Goal: Information Seeking & Learning: Learn about a topic

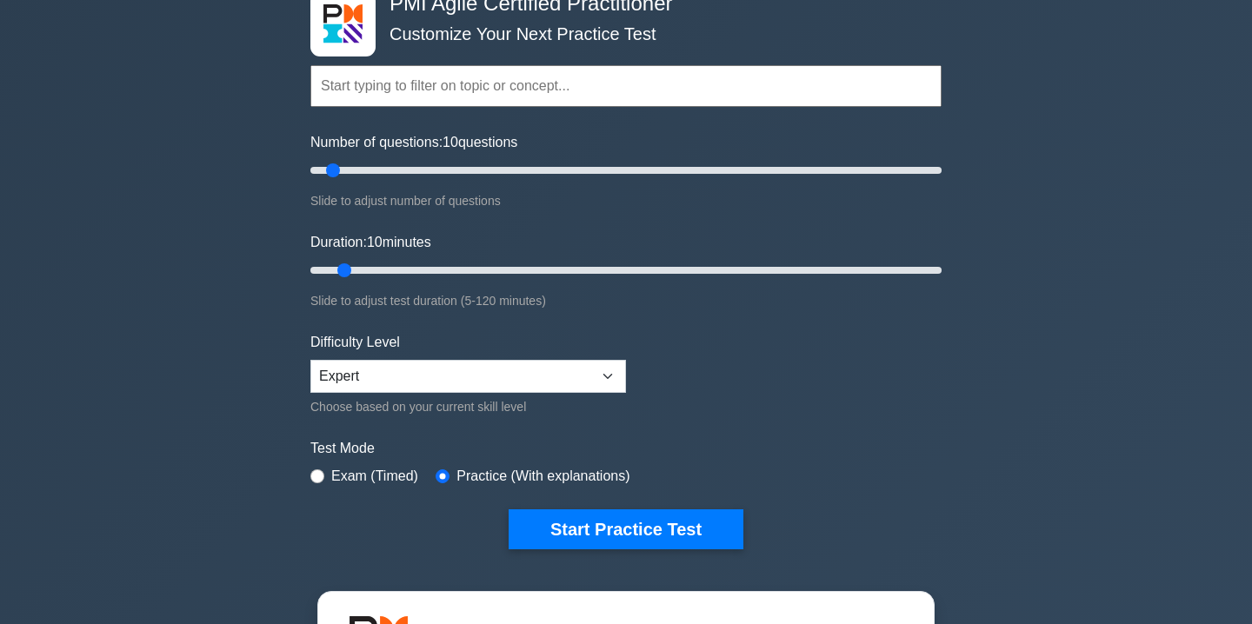
scroll to position [110, 0]
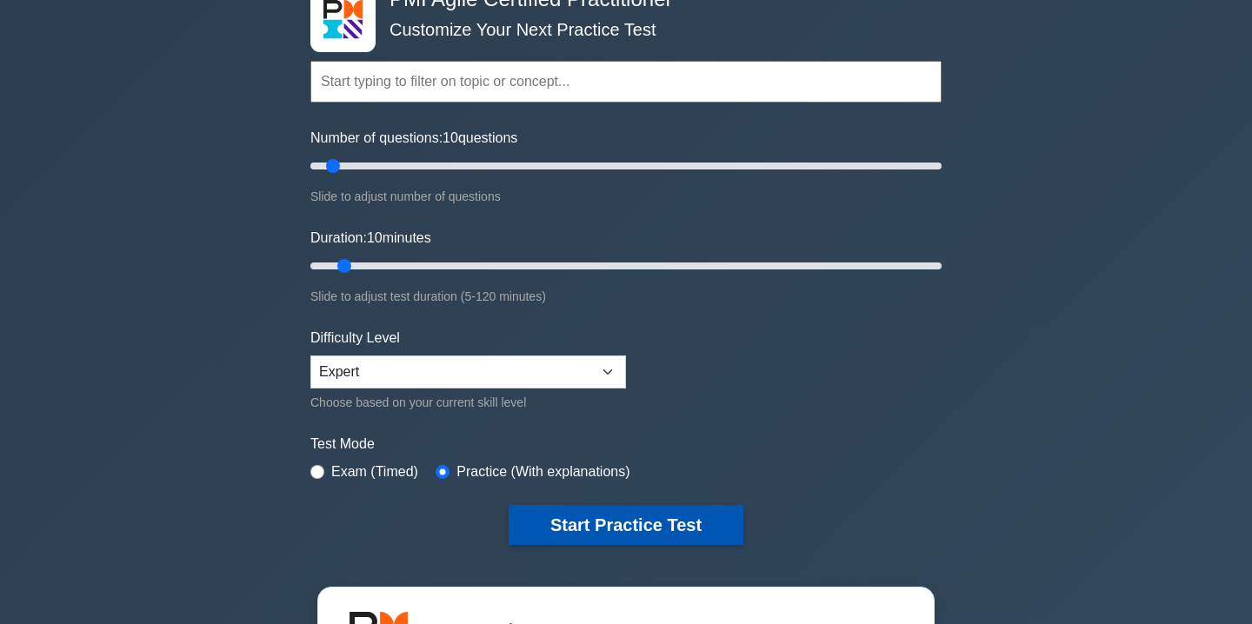
click at [565, 525] on button "Start Practice Test" at bounding box center [625, 525] width 235 height 40
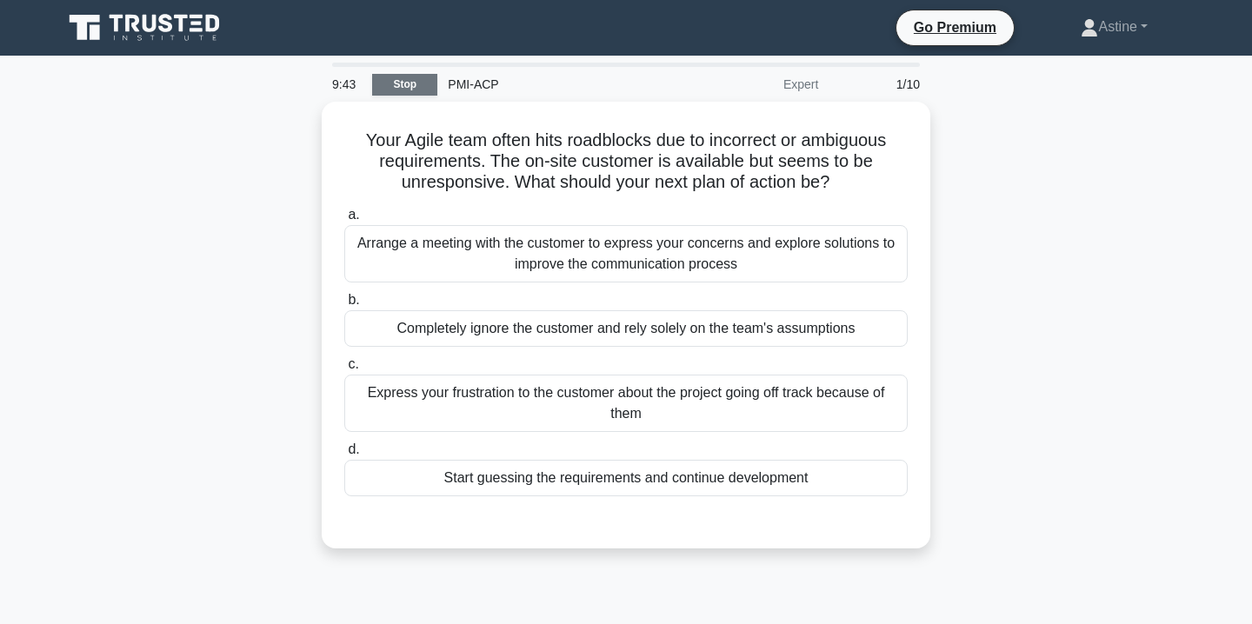
click at [413, 88] on link "Stop" at bounding box center [404, 85] width 65 height 22
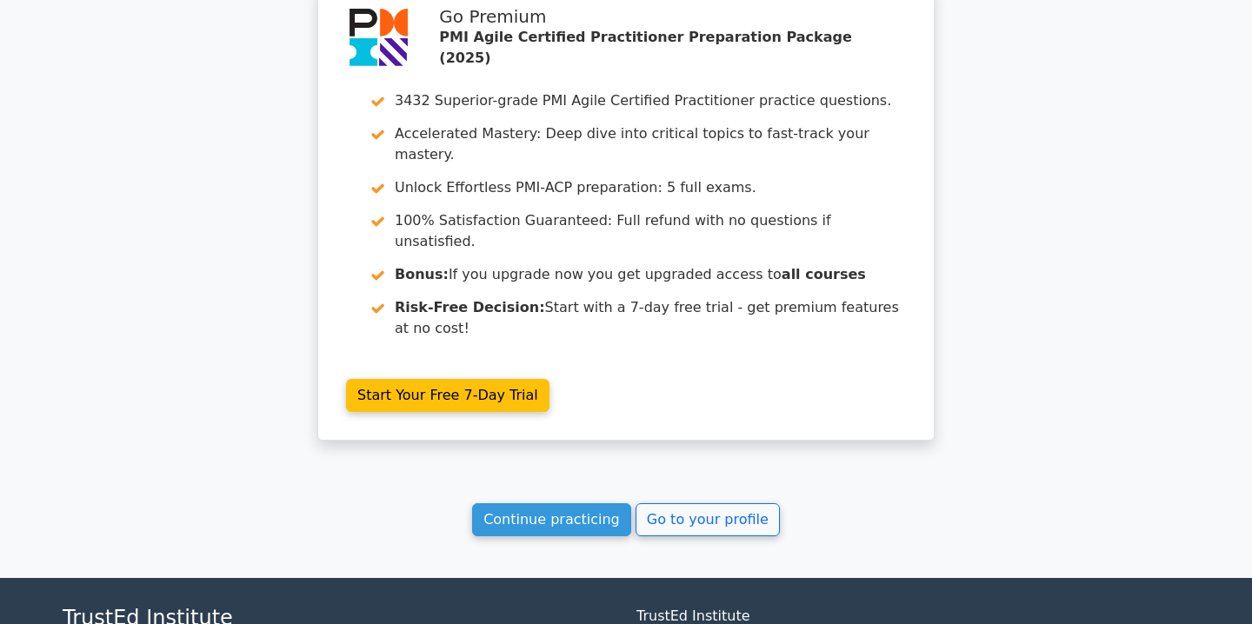
scroll to position [1555, 0]
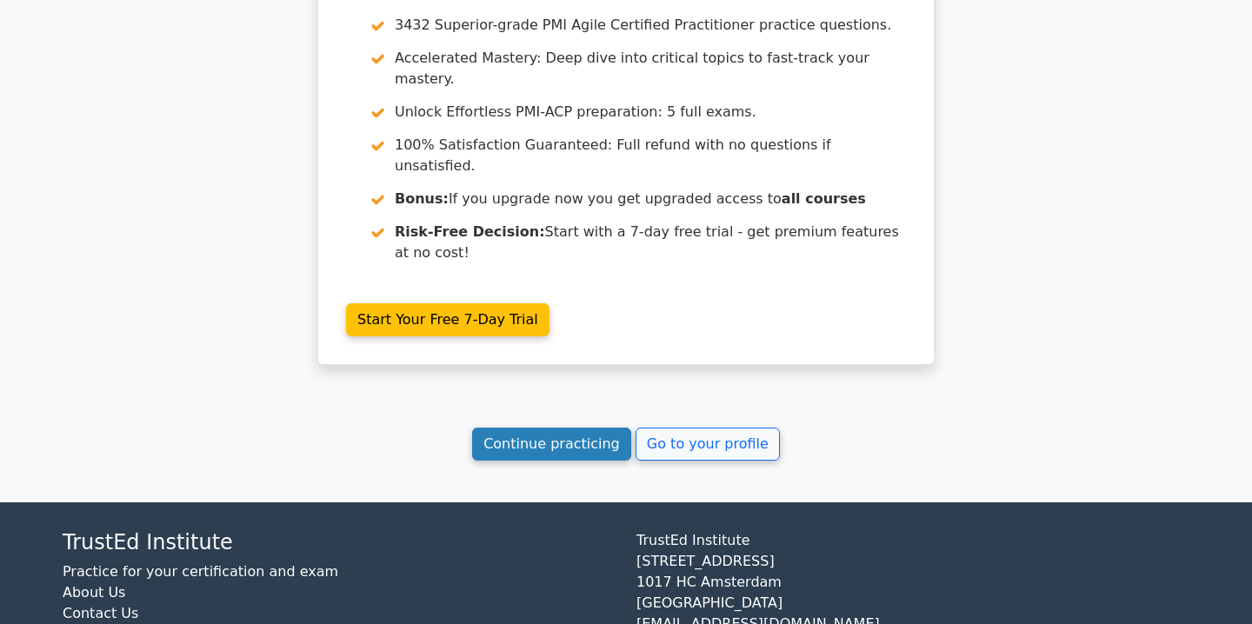
click at [555, 428] on link "Continue practicing" at bounding box center [551, 444] width 159 height 33
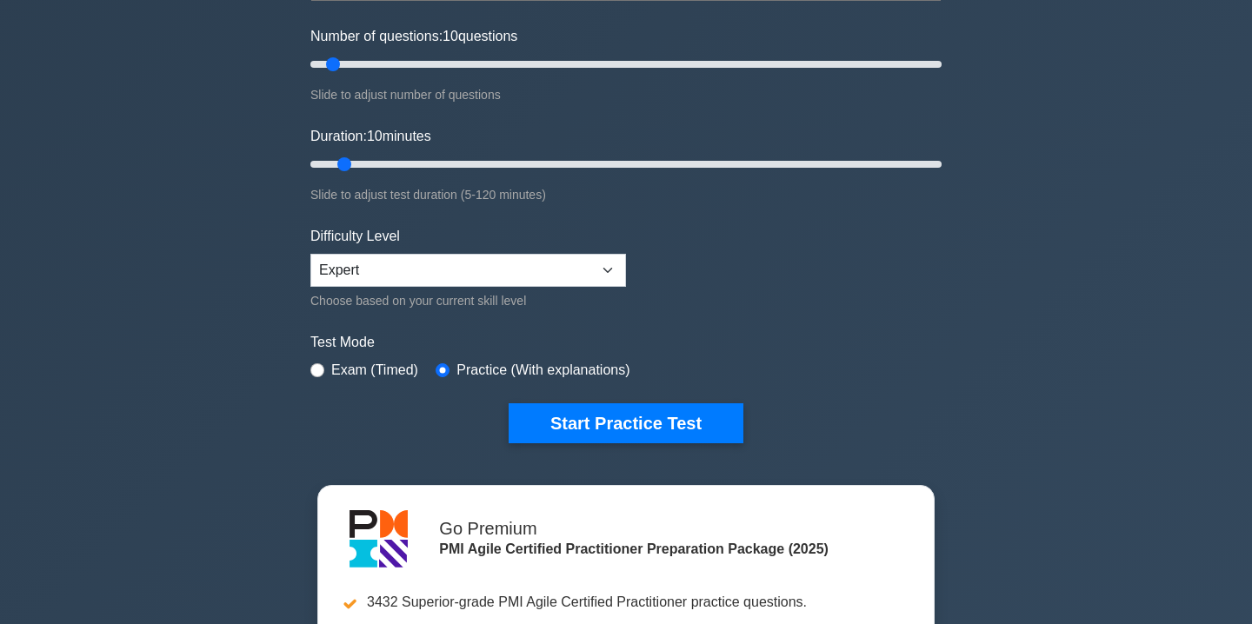
scroll to position [214, 0]
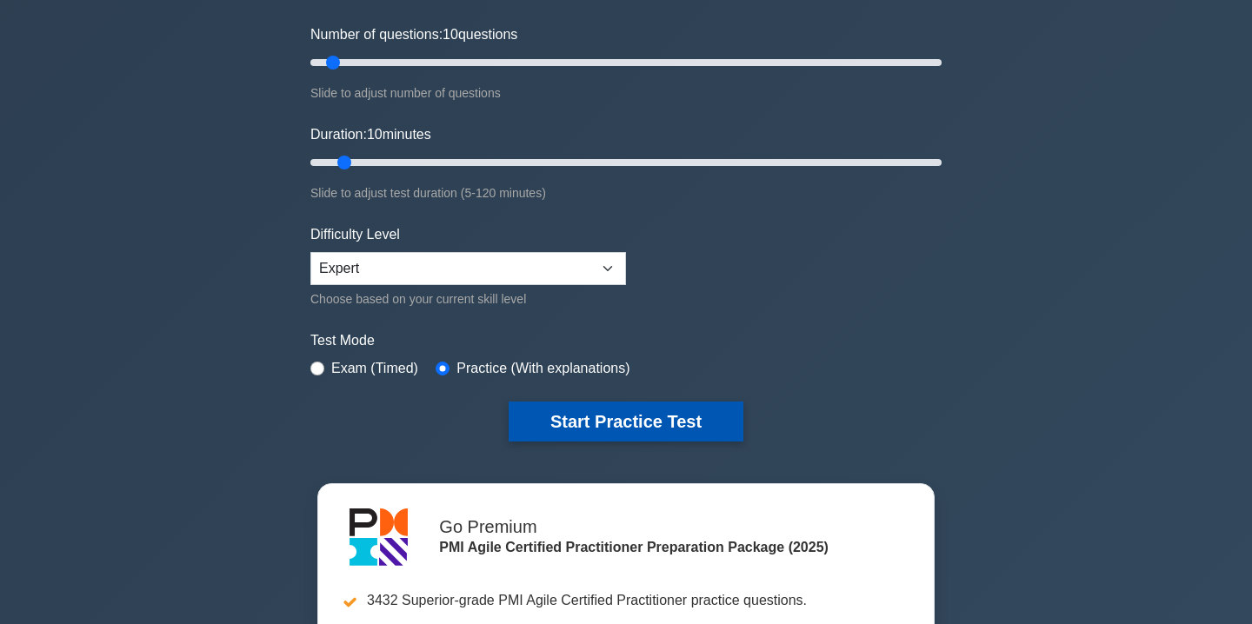
click at [566, 418] on button "Start Practice Test" at bounding box center [625, 422] width 235 height 40
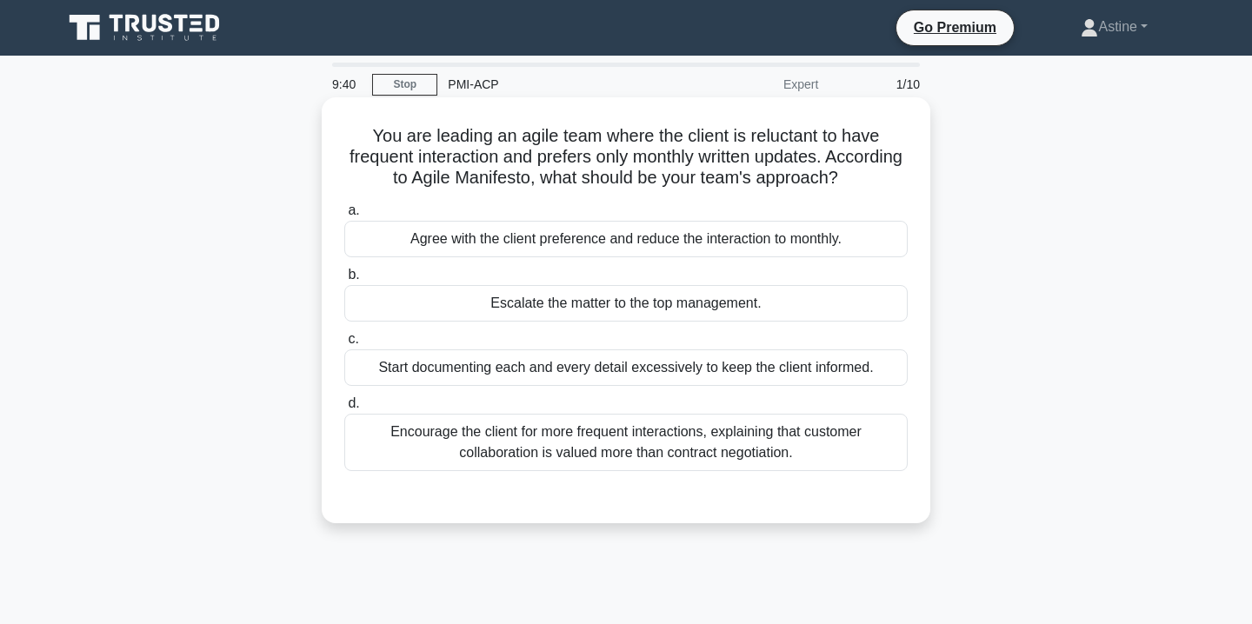
click at [601, 458] on div "Encourage the client for more frequent interactions, explaining that customer c…" at bounding box center [625, 442] width 563 height 57
click at [344, 409] on input "d. Encourage the client for more frequent interactions, explaining that custome…" at bounding box center [344, 403] width 0 height 11
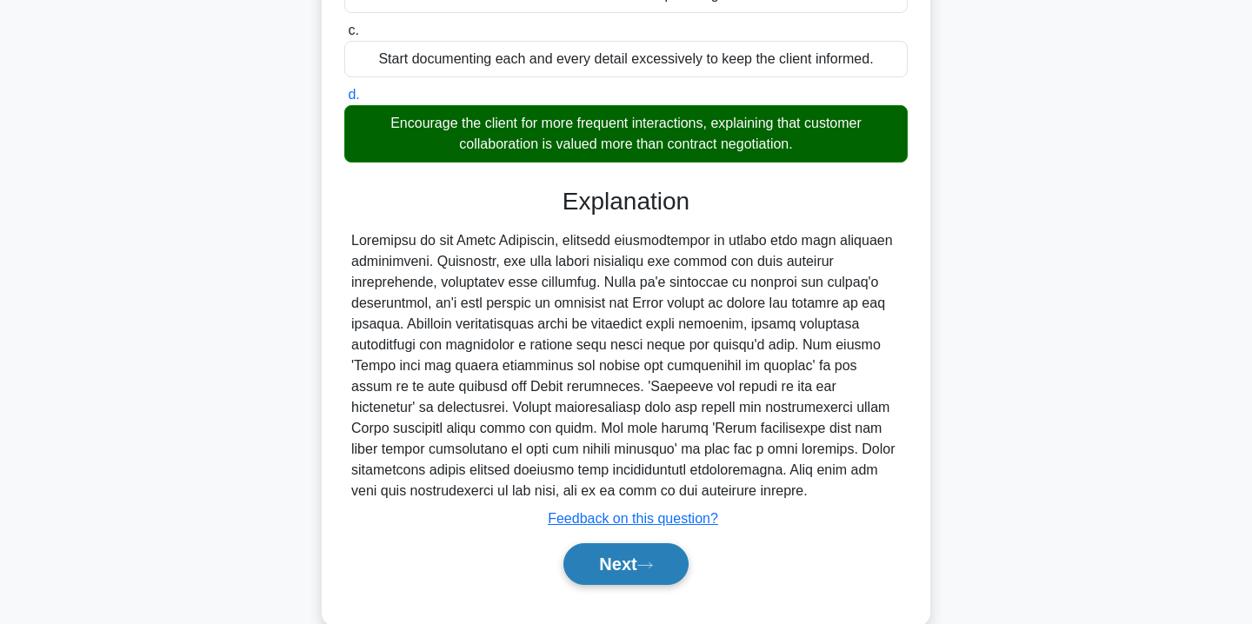
scroll to position [313, 0]
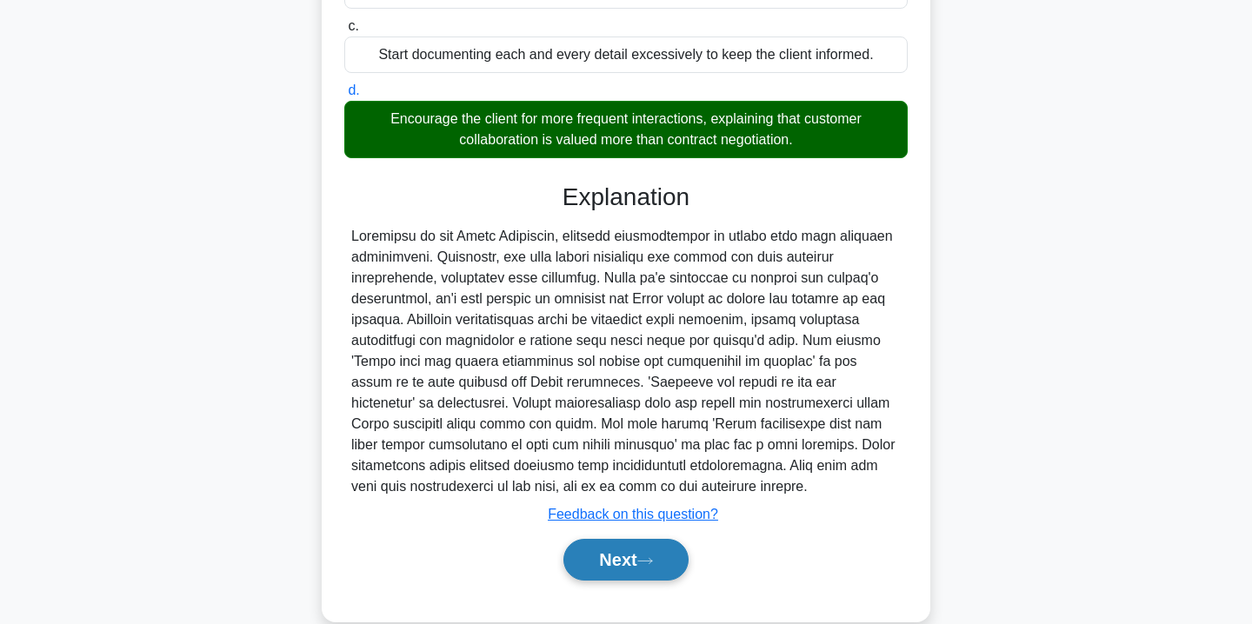
click at [614, 571] on button "Next" at bounding box center [625, 560] width 124 height 42
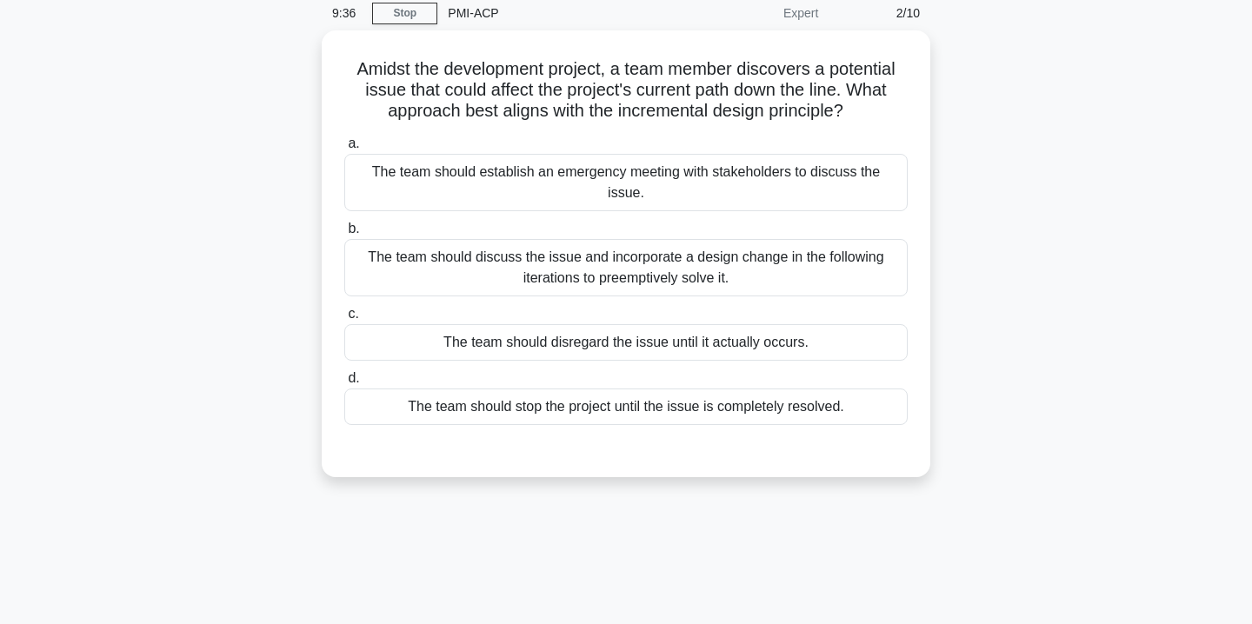
scroll to position [5, 0]
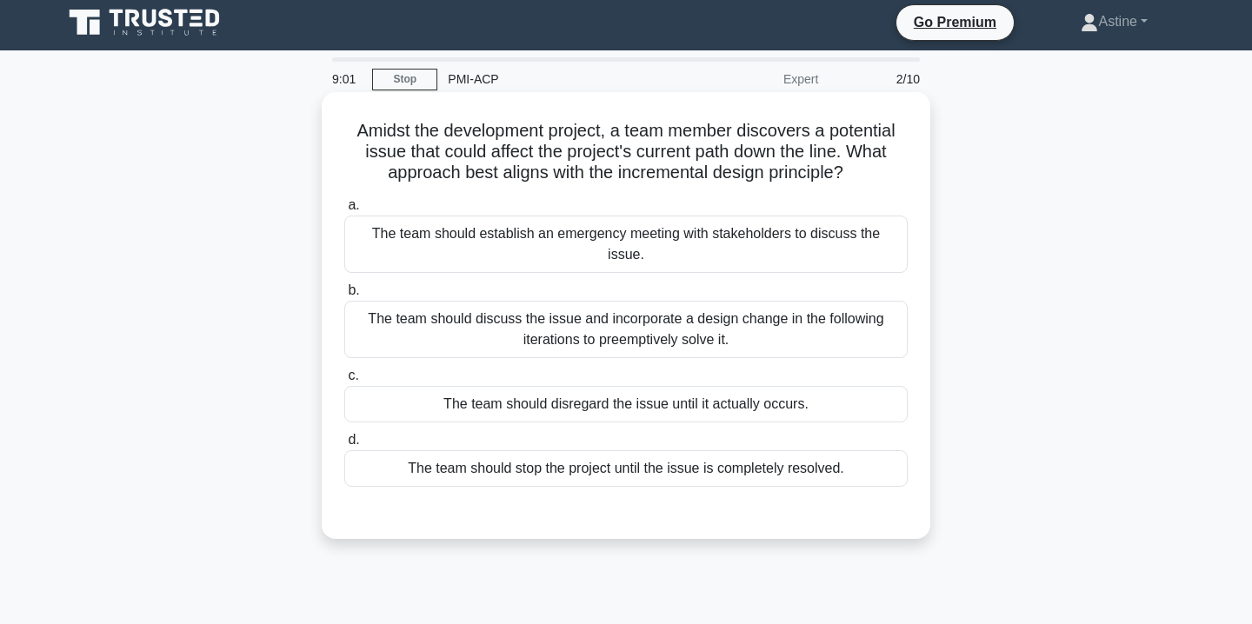
click at [609, 316] on div "The team should discuss the issue and incorporate a design change in the follow…" at bounding box center [625, 329] width 563 height 57
click at [344, 296] on input "b. The team should discuss the issue and incorporate a design change in the fol…" at bounding box center [344, 290] width 0 height 11
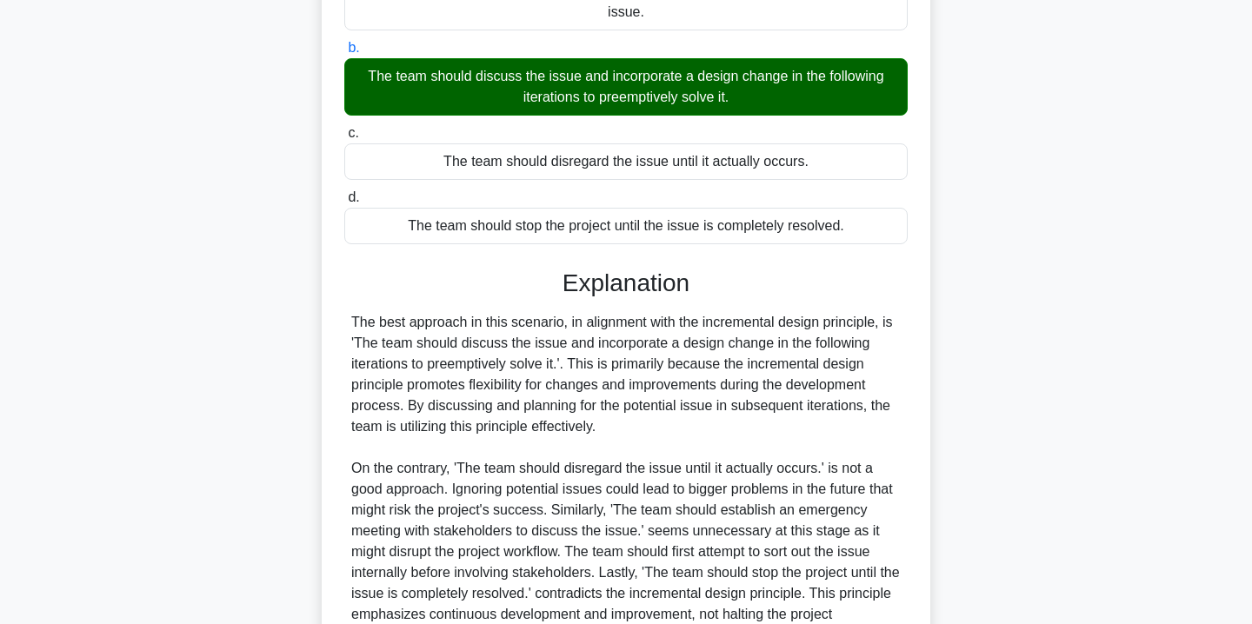
scroll to position [406, 0]
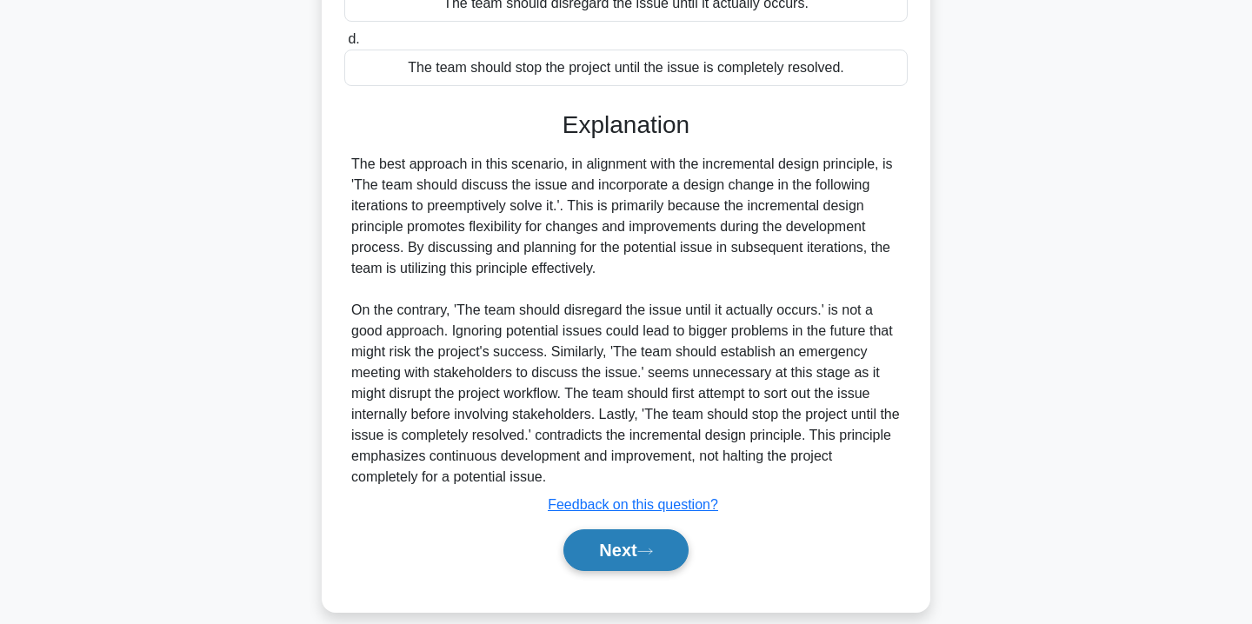
click at [605, 529] on button "Next" at bounding box center [625, 550] width 124 height 42
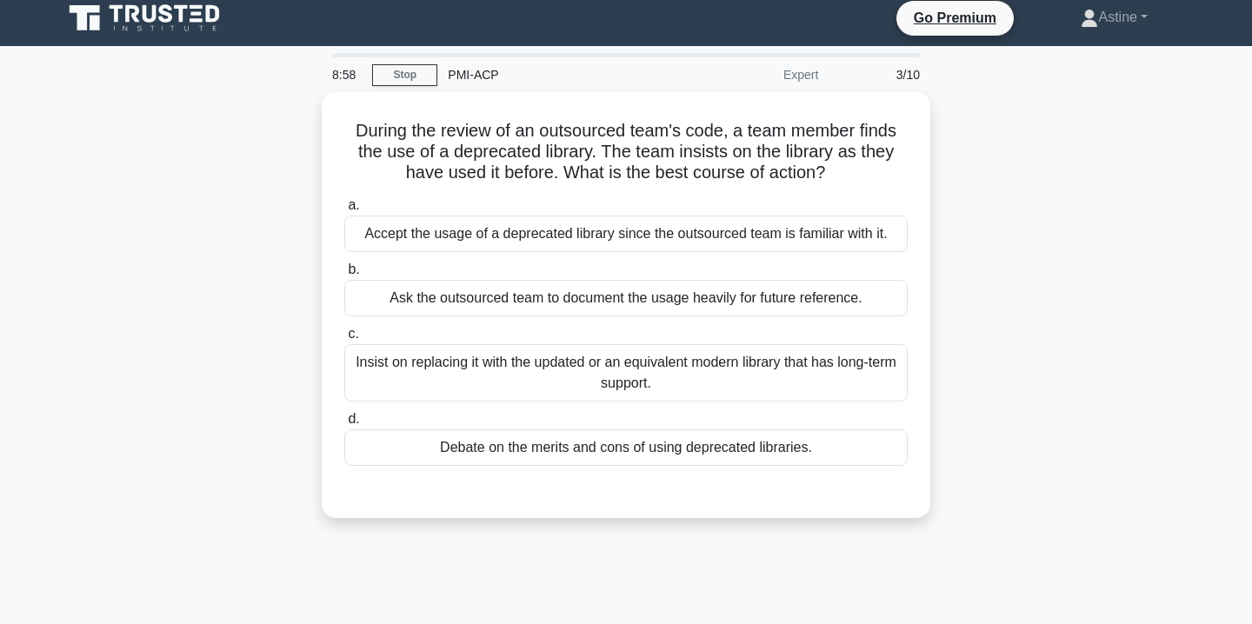
scroll to position [6, 0]
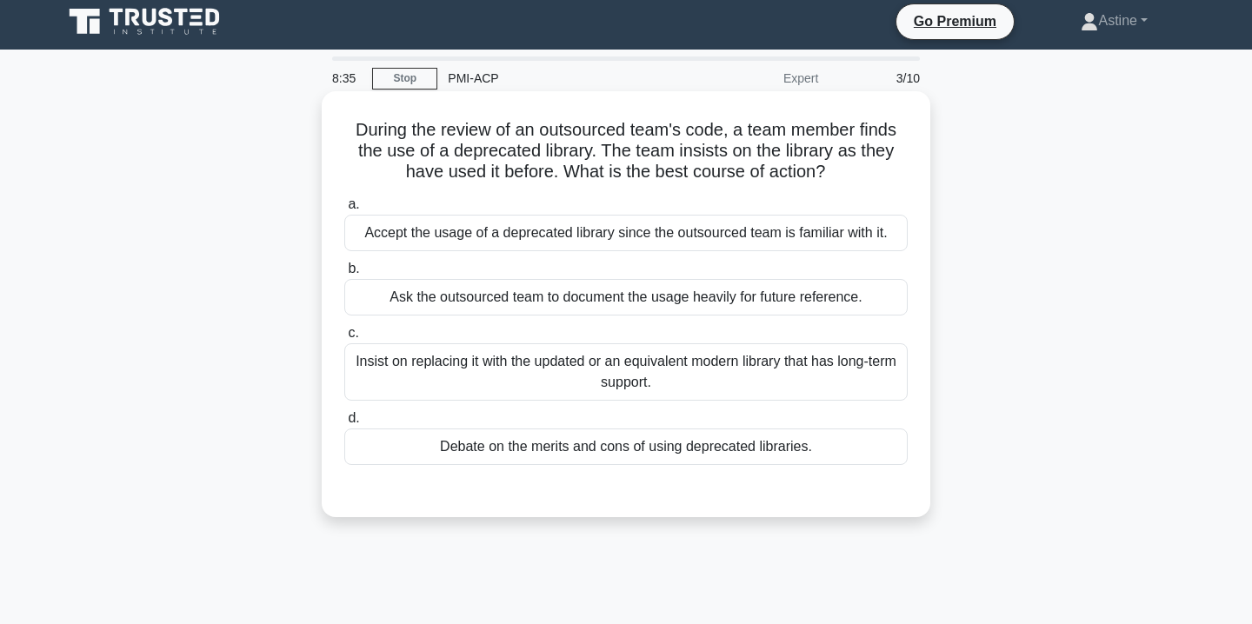
click at [634, 231] on div "Accept the usage of a deprecated library since the outsourced team is familiar …" at bounding box center [625, 233] width 563 height 37
click at [344, 210] on input "a. Accept the usage of a deprecated library since the outsourced team is famili…" at bounding box center [344, 204] width 0 height 11
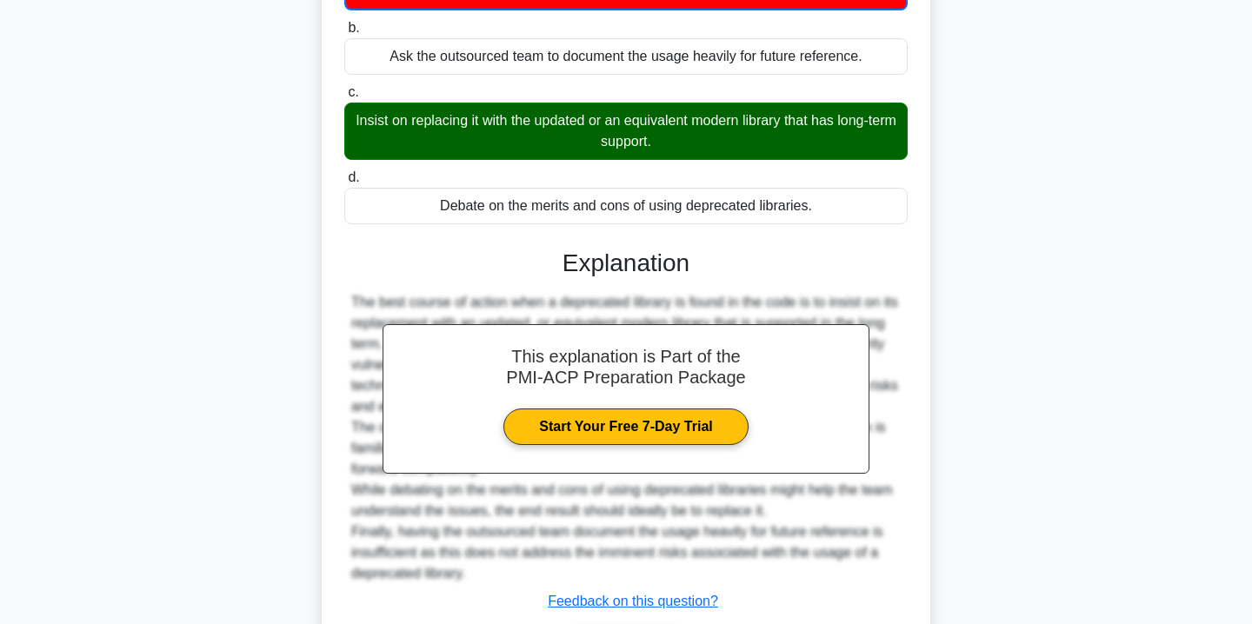
scroll to position [366, 0]
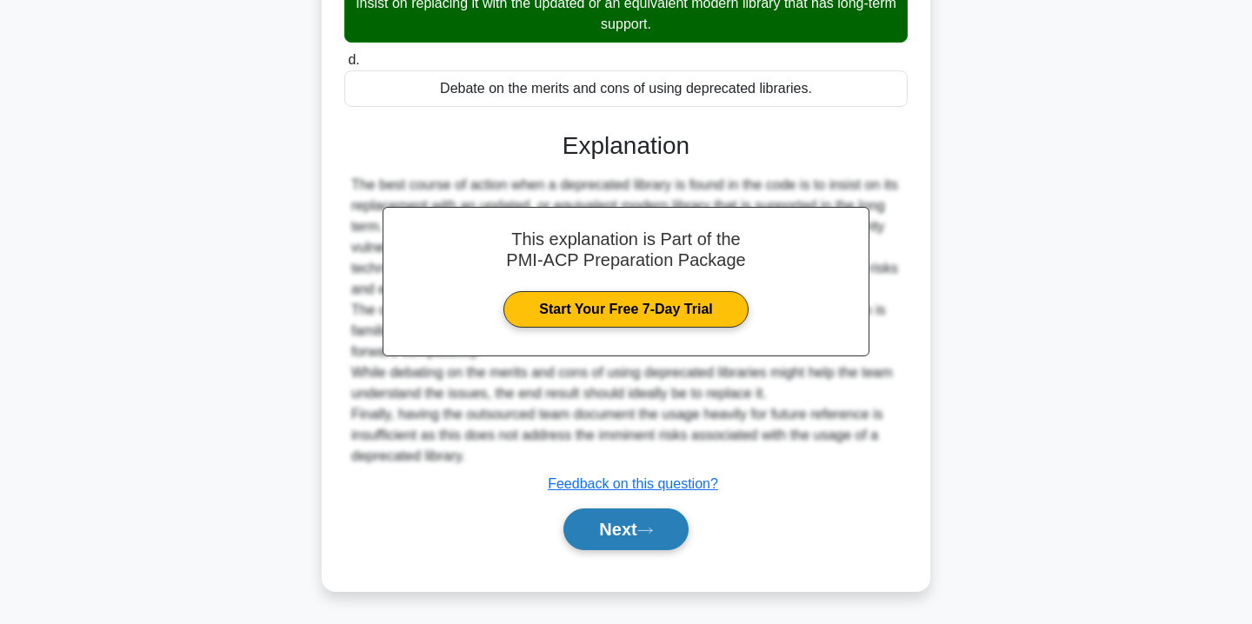
click at [605, 541] on button "Next" at bounding box center [625, 529] width 124 height 42
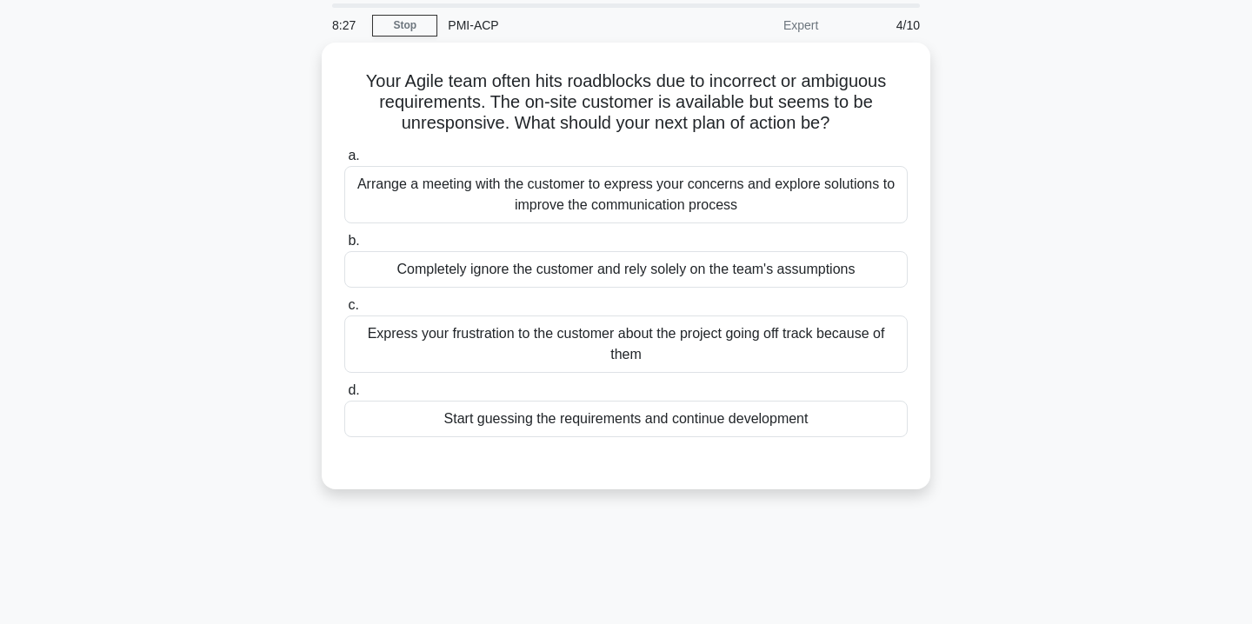
scroll to position [0, 0]
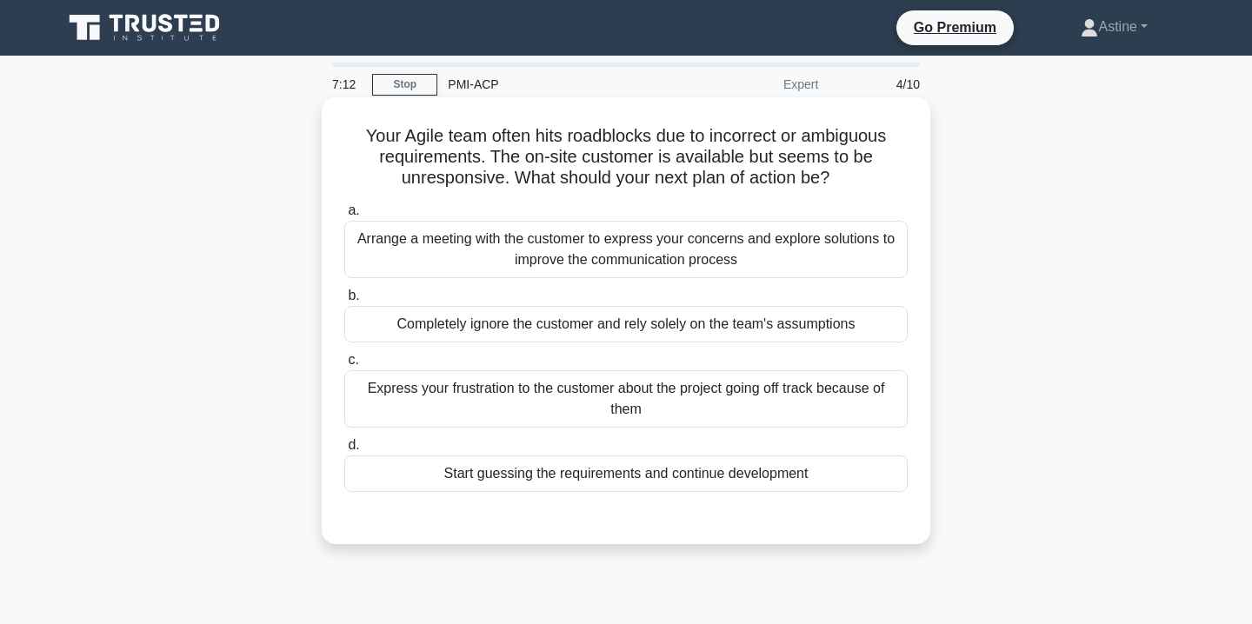
click at [596, 246] on div "Arrange a meeting with the customer to express your concerns and explore soluti…" at bounding box center [625, 249] width 563 height 57
click at [344, 216] on input "a. Arrange a meeting with the customer to express your concerns and explore sol…" at bounding box center [344, 210] width 0 height 11
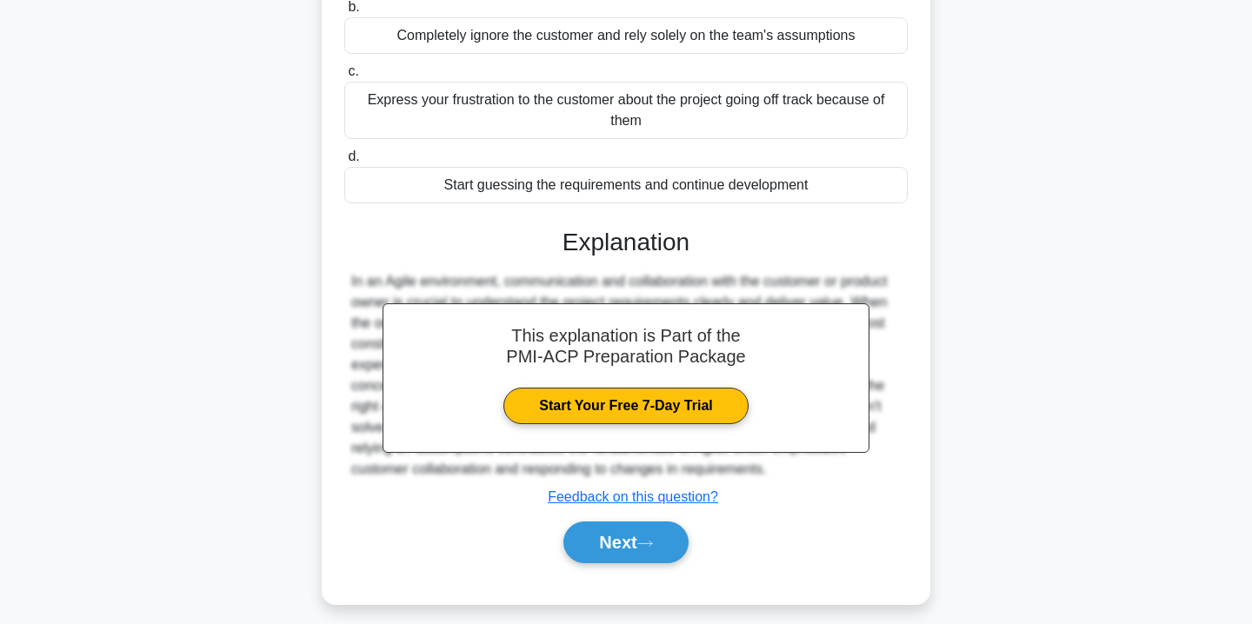
scroll to position [315, 0]
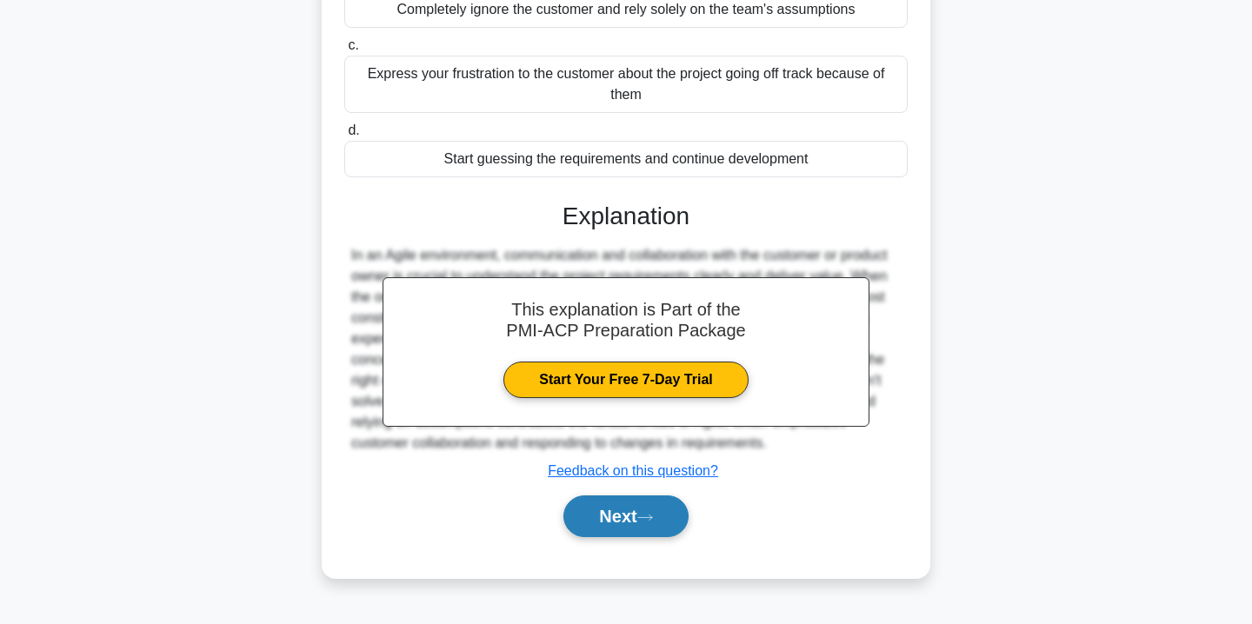
click at [592, 518] on button "Next" at bounding box center [625, 516] width 124 height 42
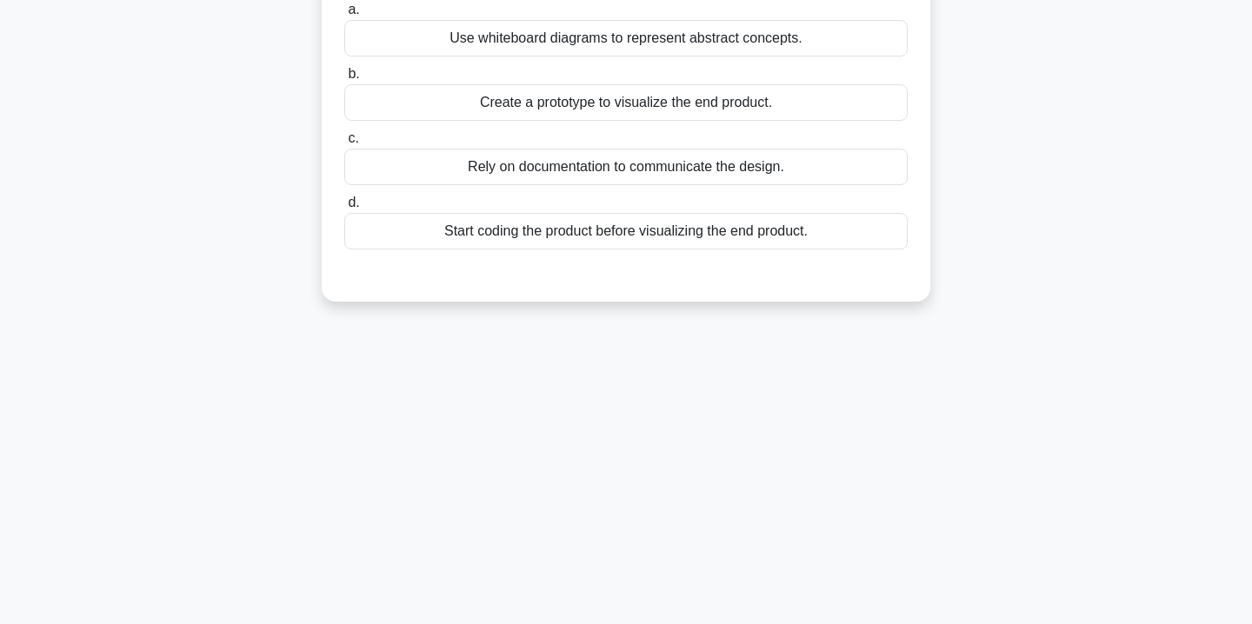
scroll to position [0, 0]
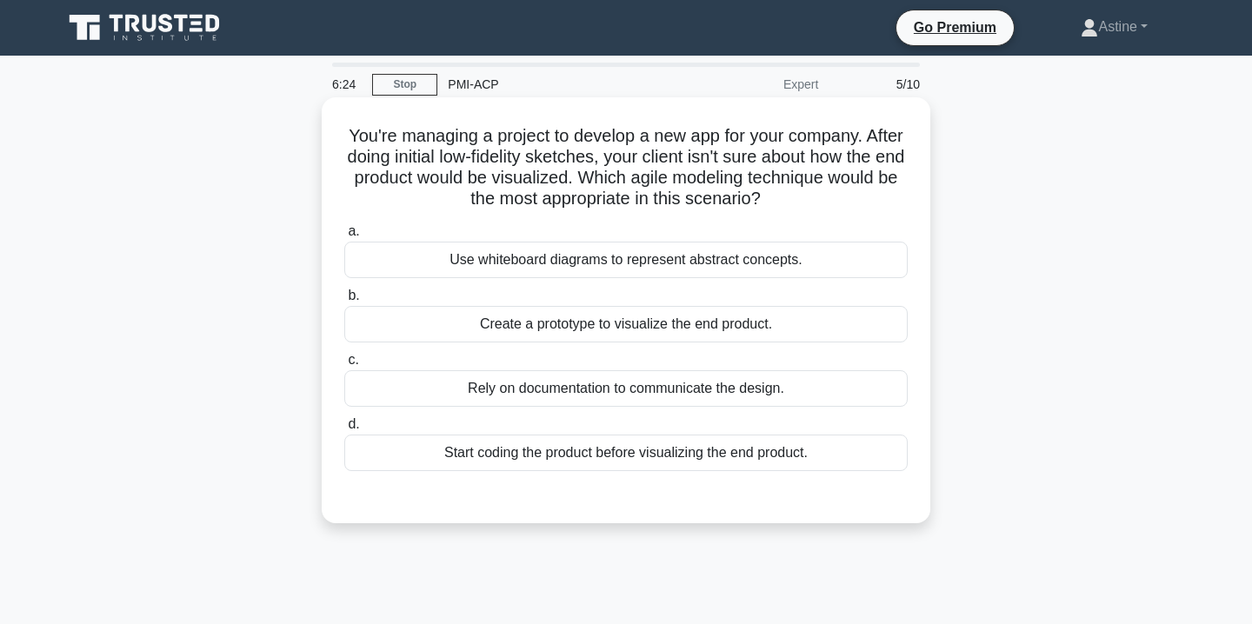
click at [633, 333] on div "Create a prototype to visualize the end product." at bounding box center [625, 324] width 563 height 37
click at [344, 302] on input "b. Create a prototype to visualize the end product." at bounding box center [344, 295] width 0 height 11
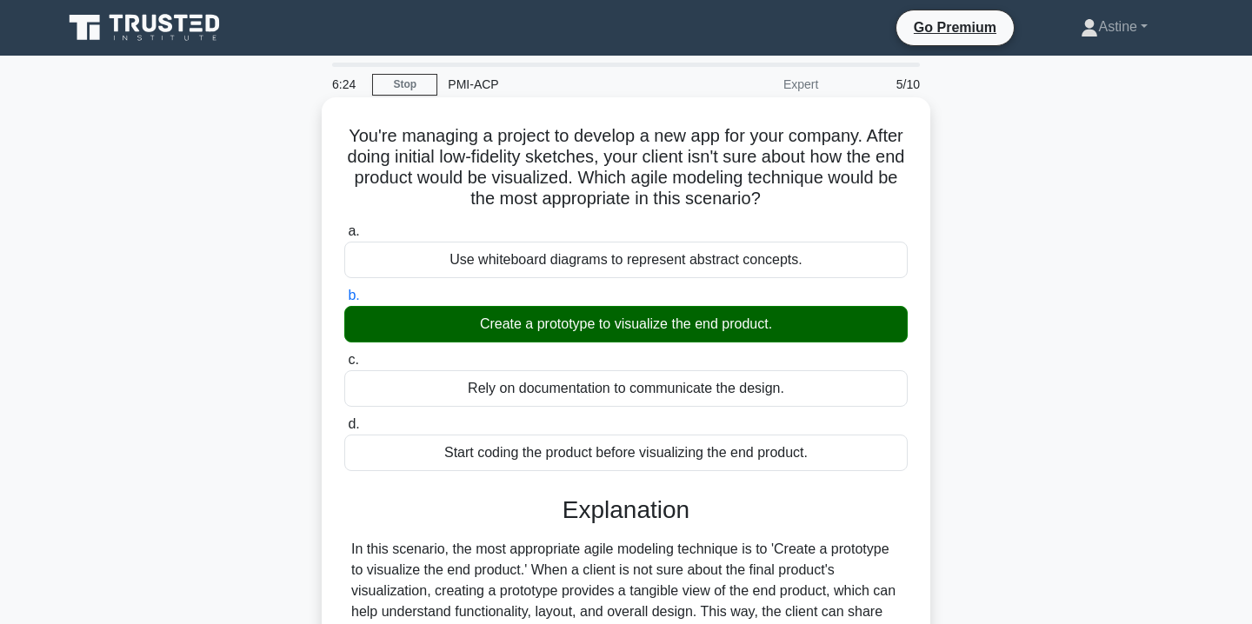
scroll to position [322, 0]
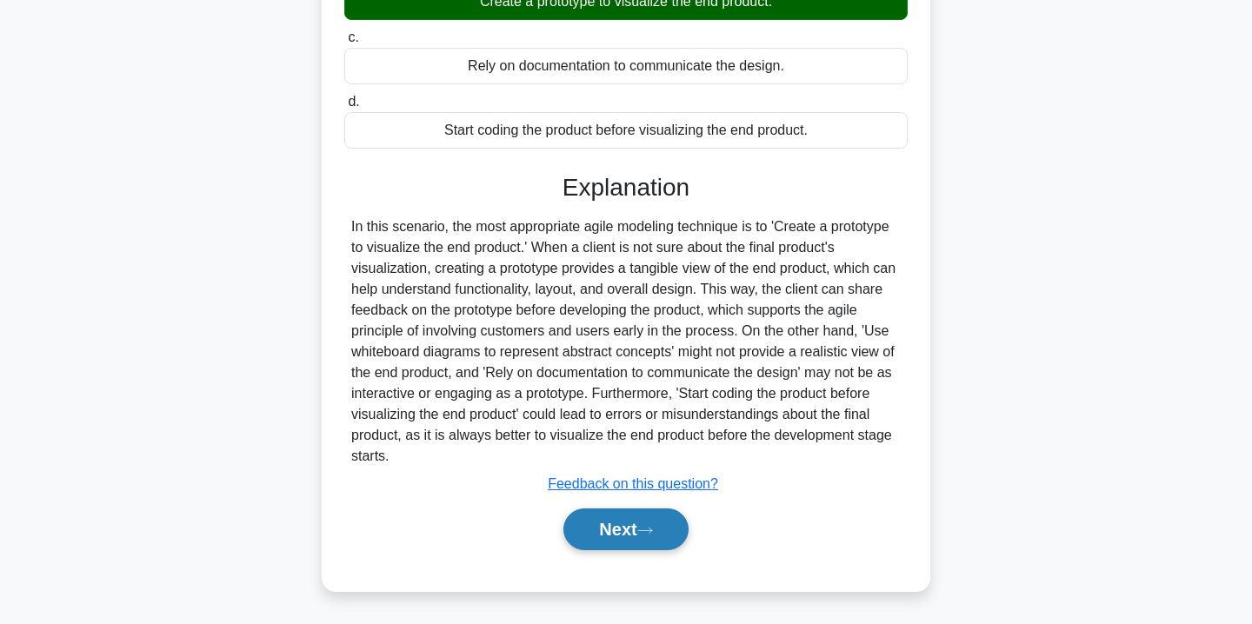
click at [633, 535] on button "Next" at bounding box center [625, 529] width 124 height 42
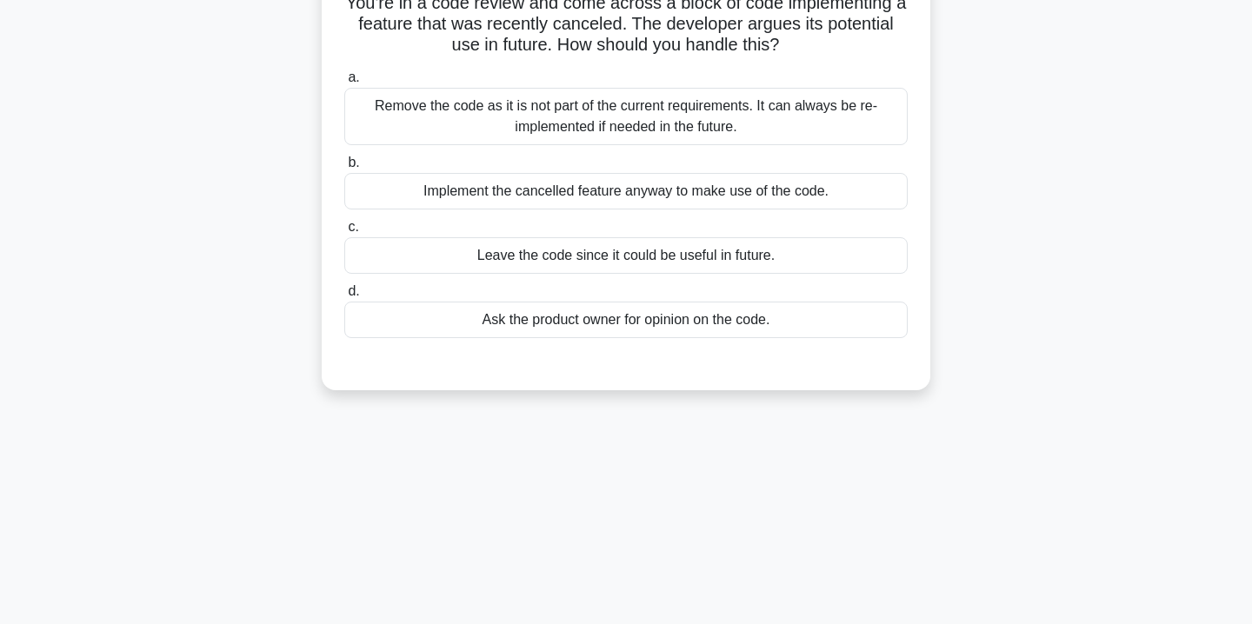
scroll to position [0, 0]
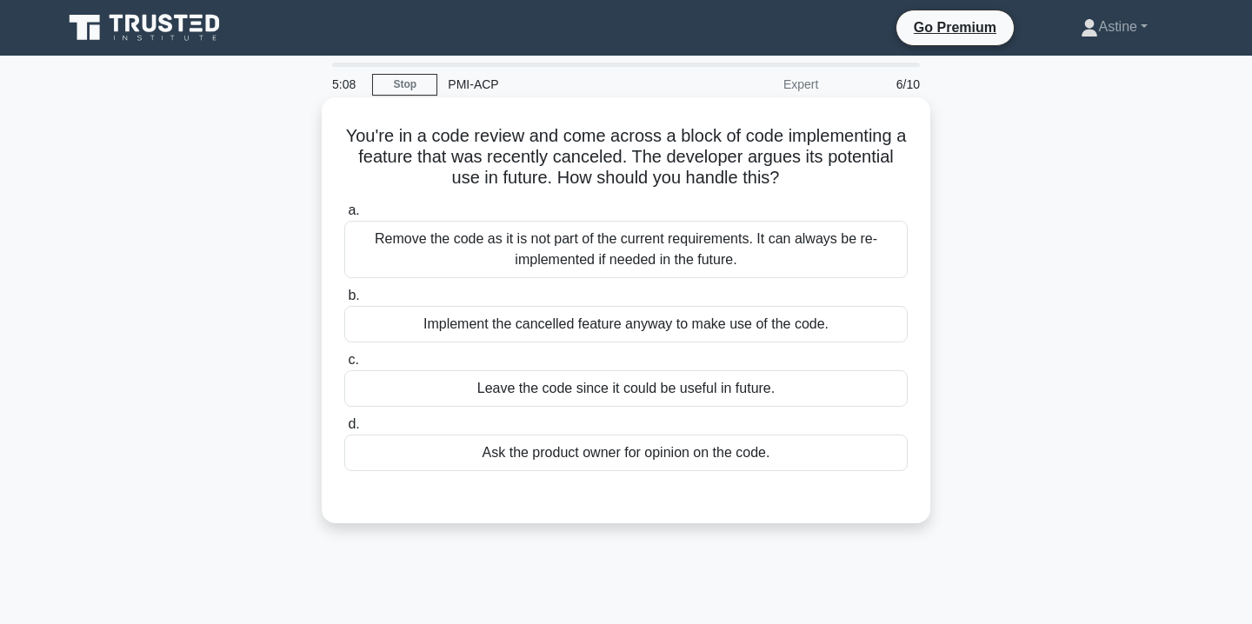
click at [641, 389] on div "Leave the code since it could be useful in future." at bounding box center [625, 388] width 563 height 37
click at [344, 366] on input "c. Leave the code since it could be useful in future." at bounding box center [344, 360] width 0 height 11
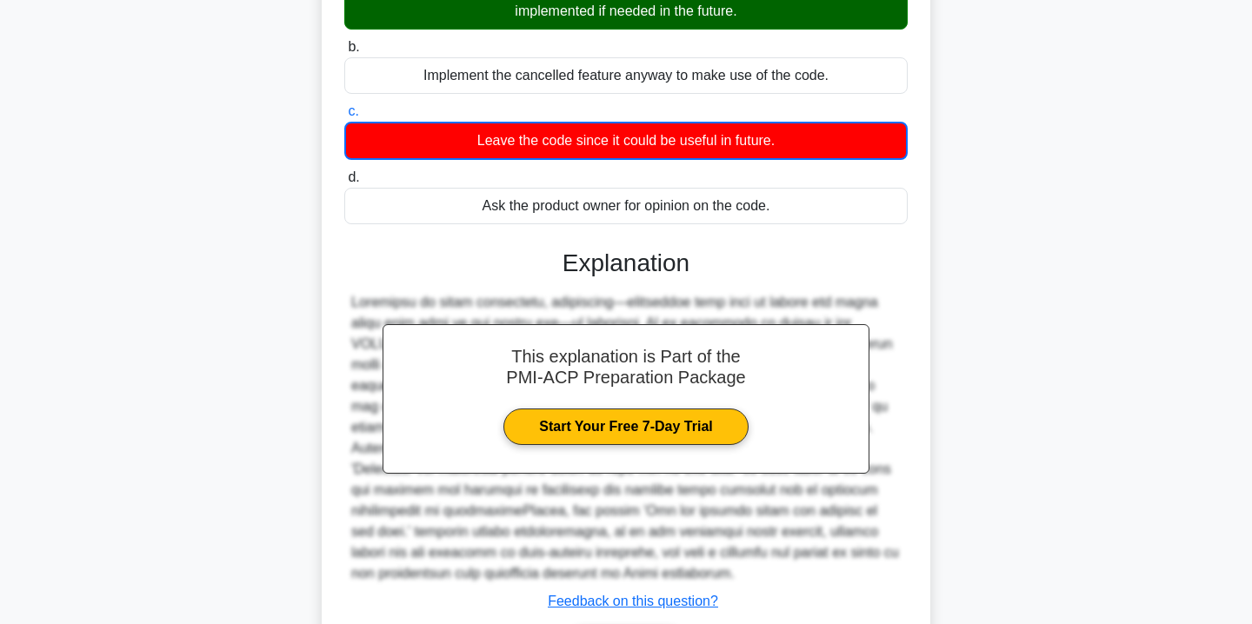
scroll to position [366, 0]
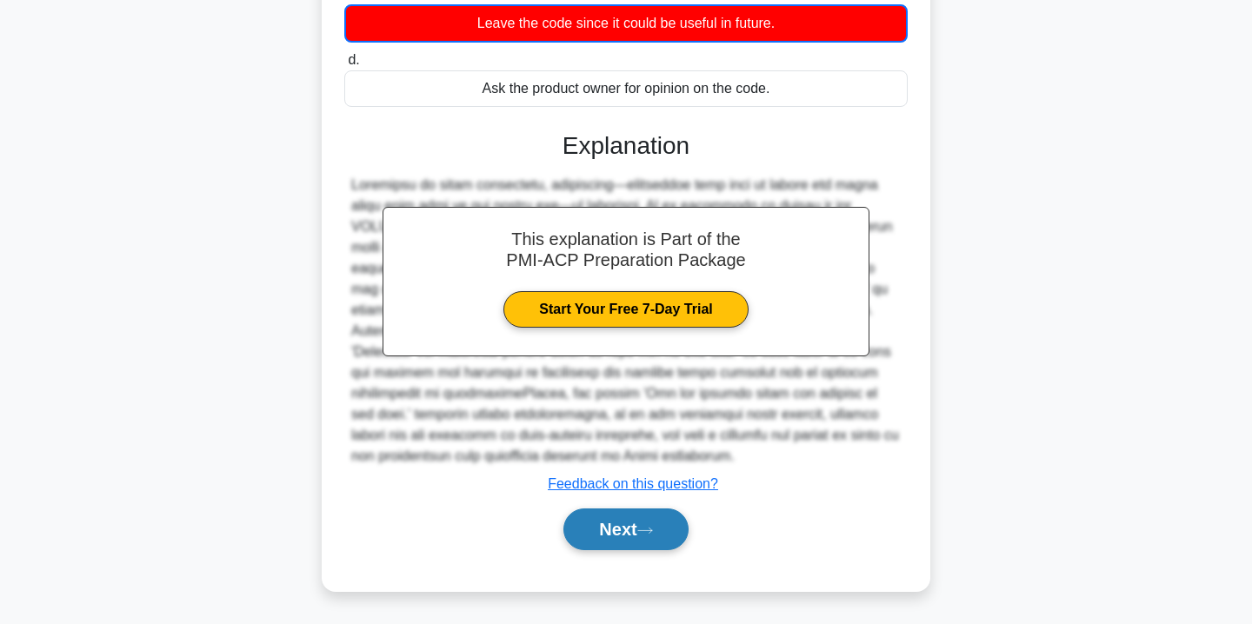
click at [605, 532] on button "Next" at bounding box center [625, 529] width 124 height 42
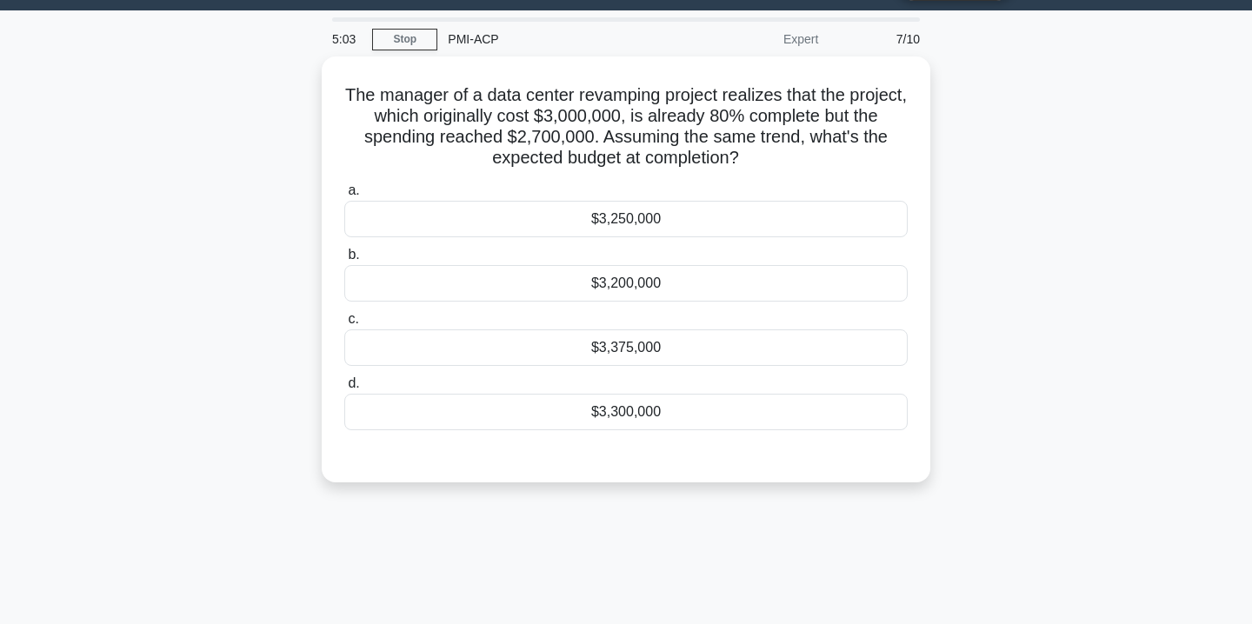
scroll to position [0, 0]
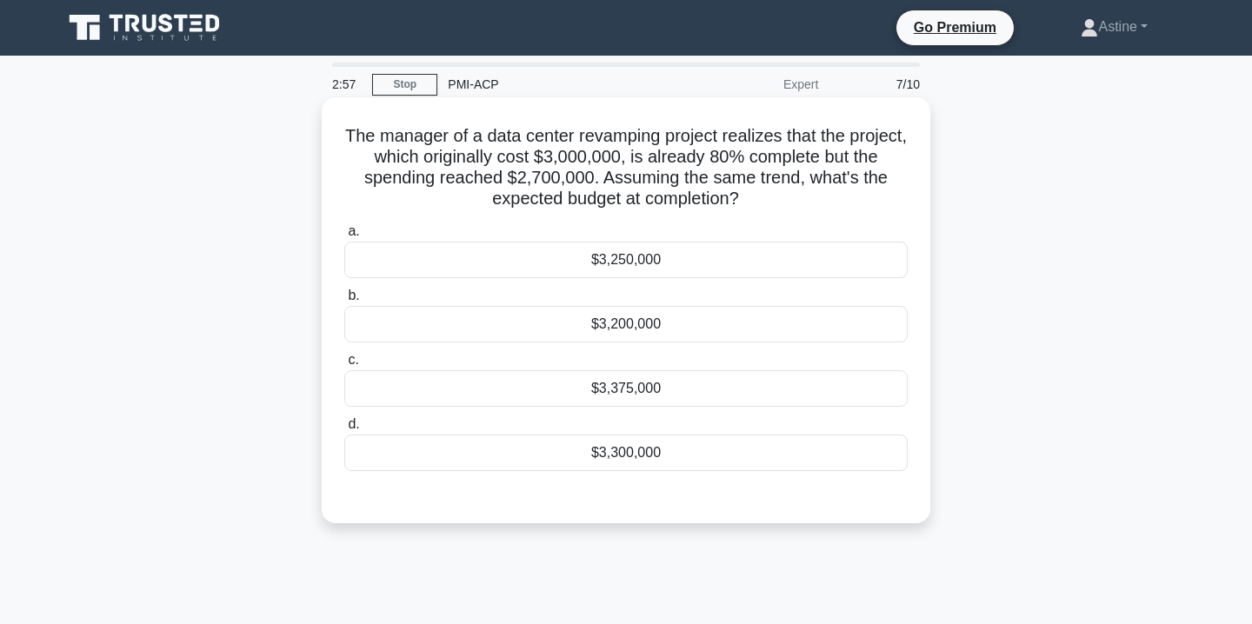
click at [702, 466] on div "$3,300,000" at bounding box center [625, 453] width 563 height 37
click at [344, 430] on input "d. $3,300,000" at bounding box center [344, 424] width 0 height 11
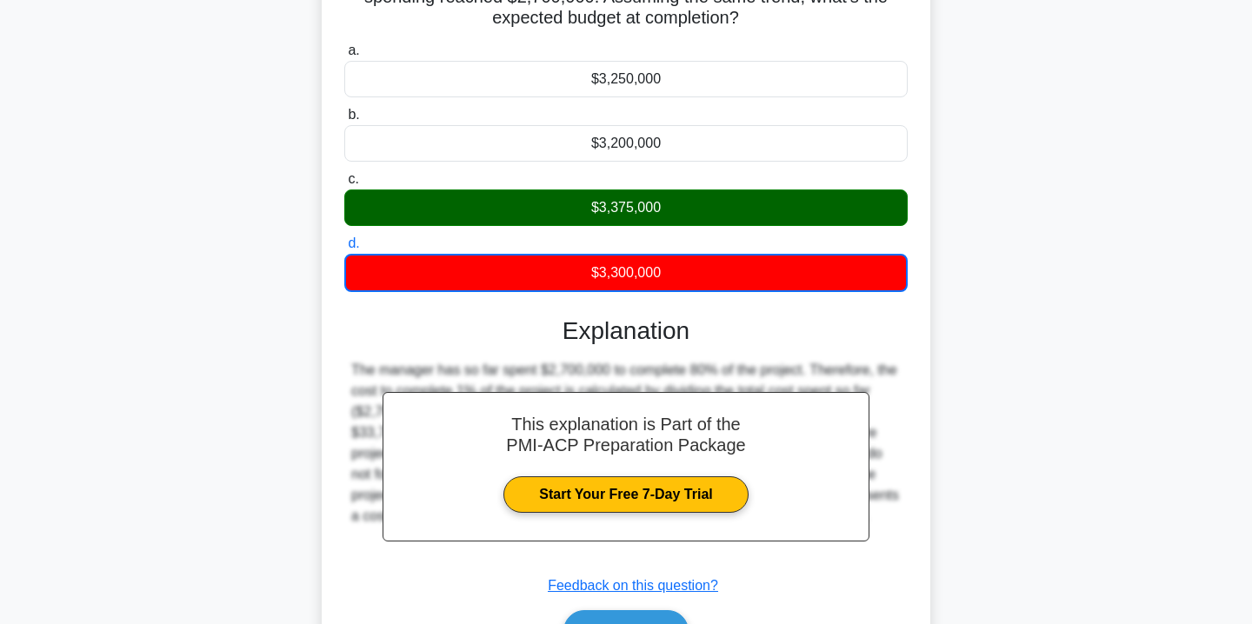
scroll to position [315, 0]
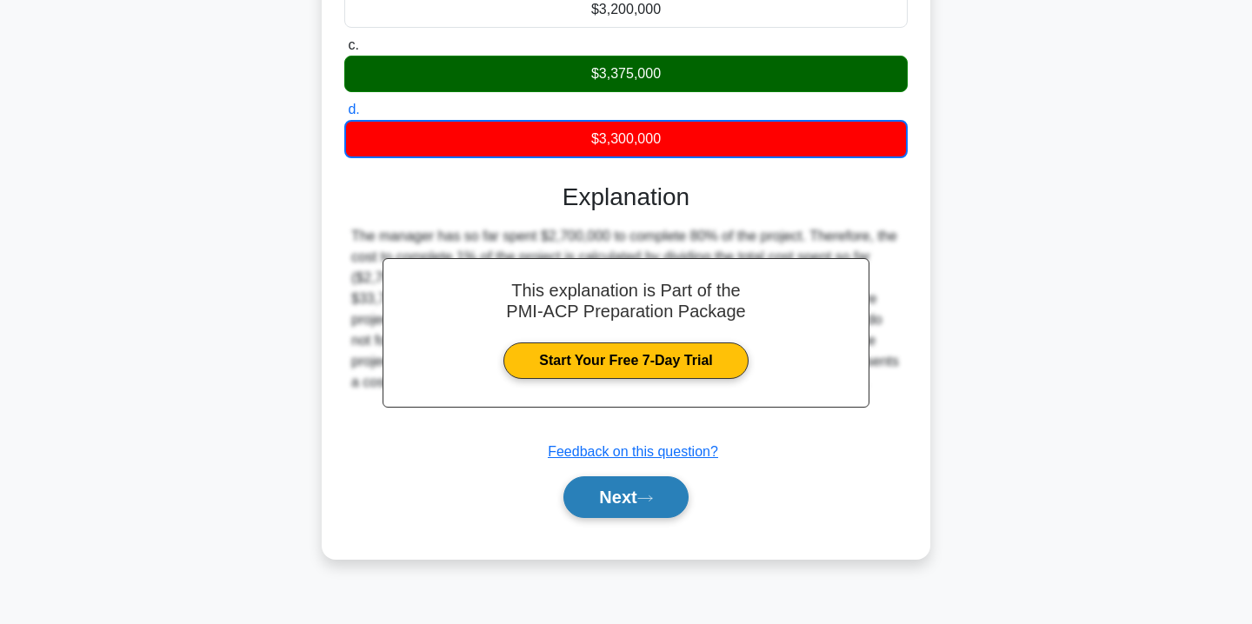
click at [645, 489] on button "Next" at bounding box center [625, 497] width 124 height 42
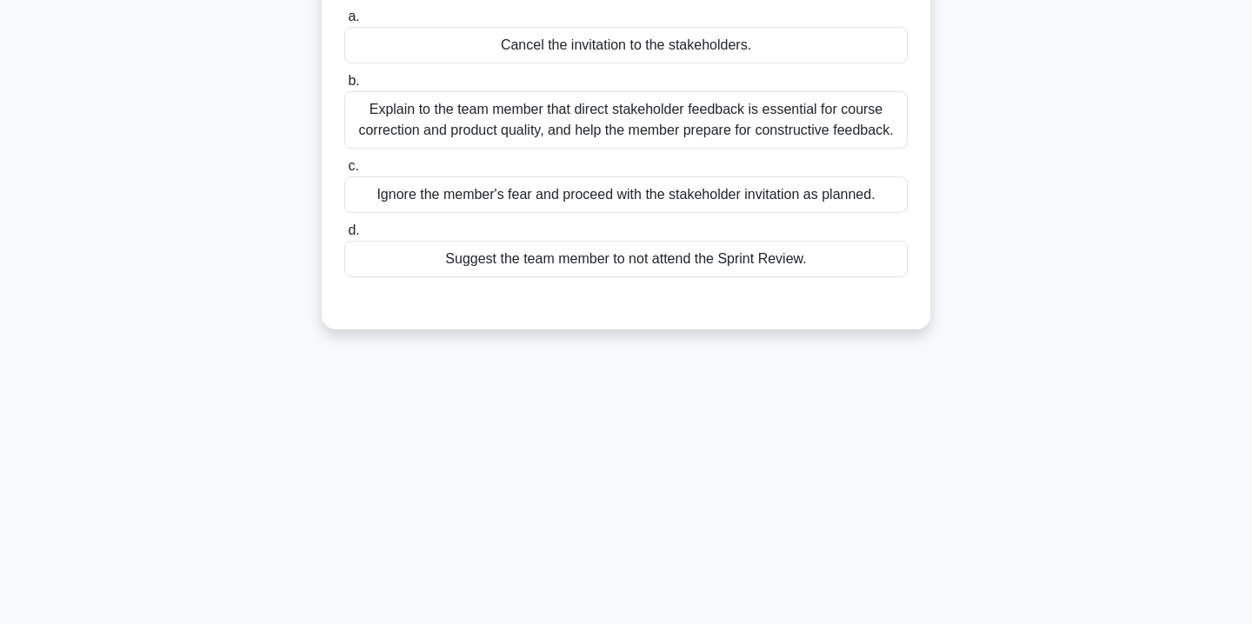
scroll to position [0, 0]
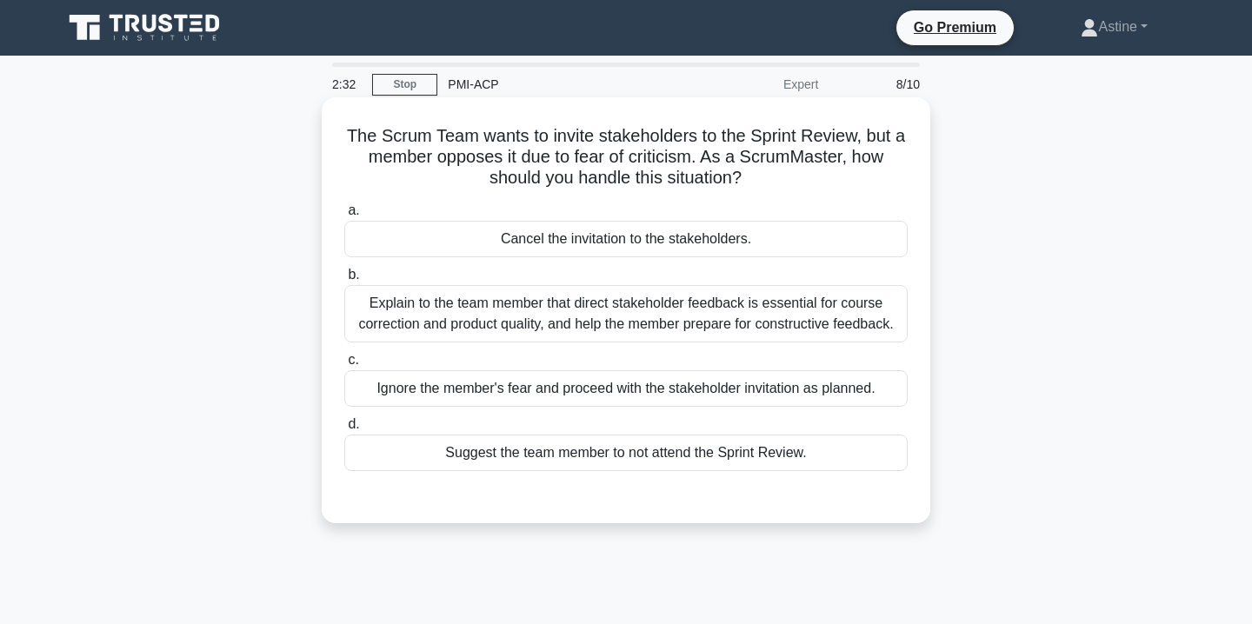
click at [693, 327] on div "Explain to the team member that direct stakeholder feedback is essential for co…" at bounding box center [625, 313] width 563 height 57
click at [344, 281] on input "b. Explain to the team member that direct stakeholder feedback is essential for…" at bounding box center [344, 274] width 0 height 11
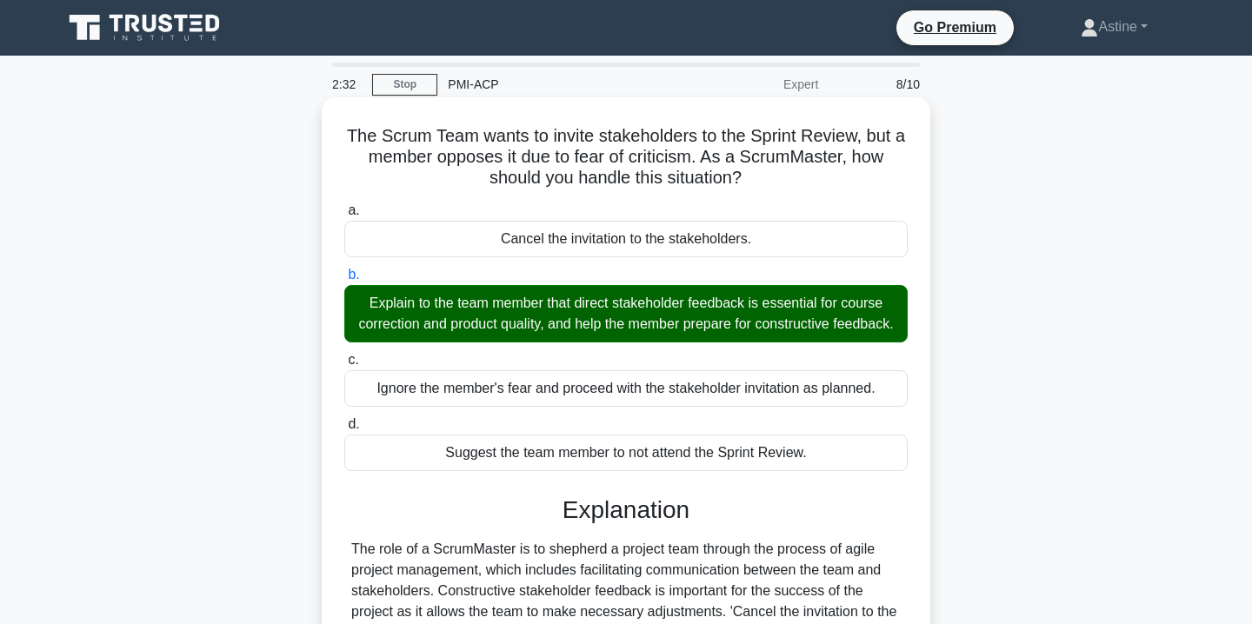
scroll to position [322, 0]
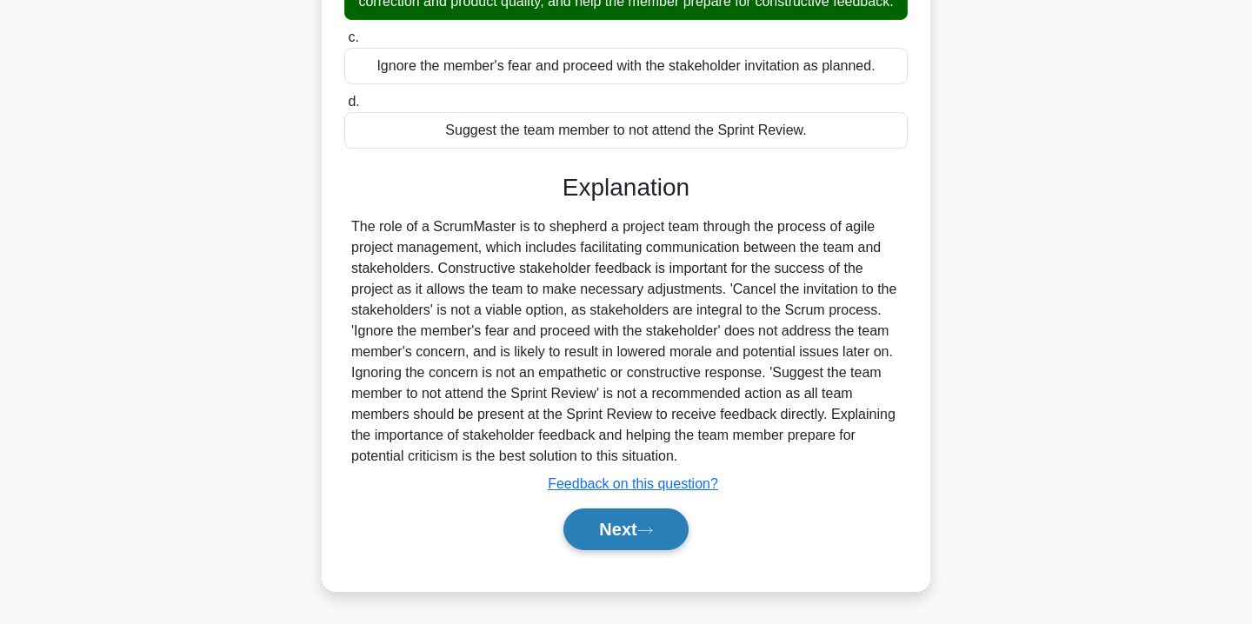
click at [615, 532] on button "Next" at bounding box center [625, 529] width 124 height 42
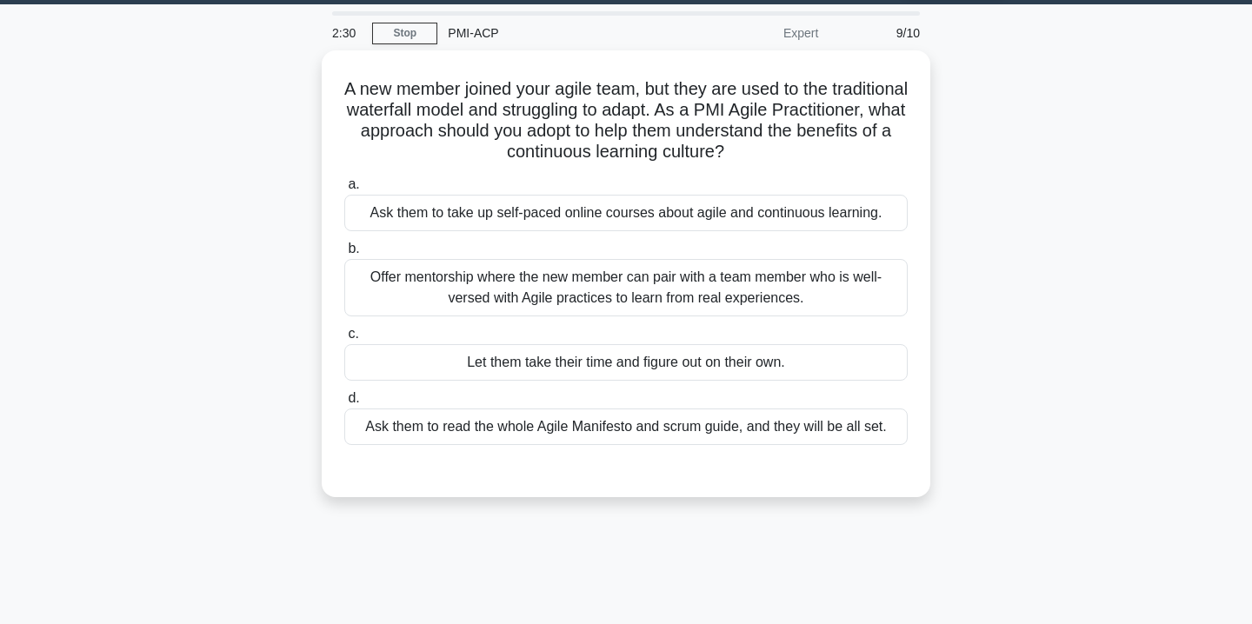
scroll to position [0, 0]
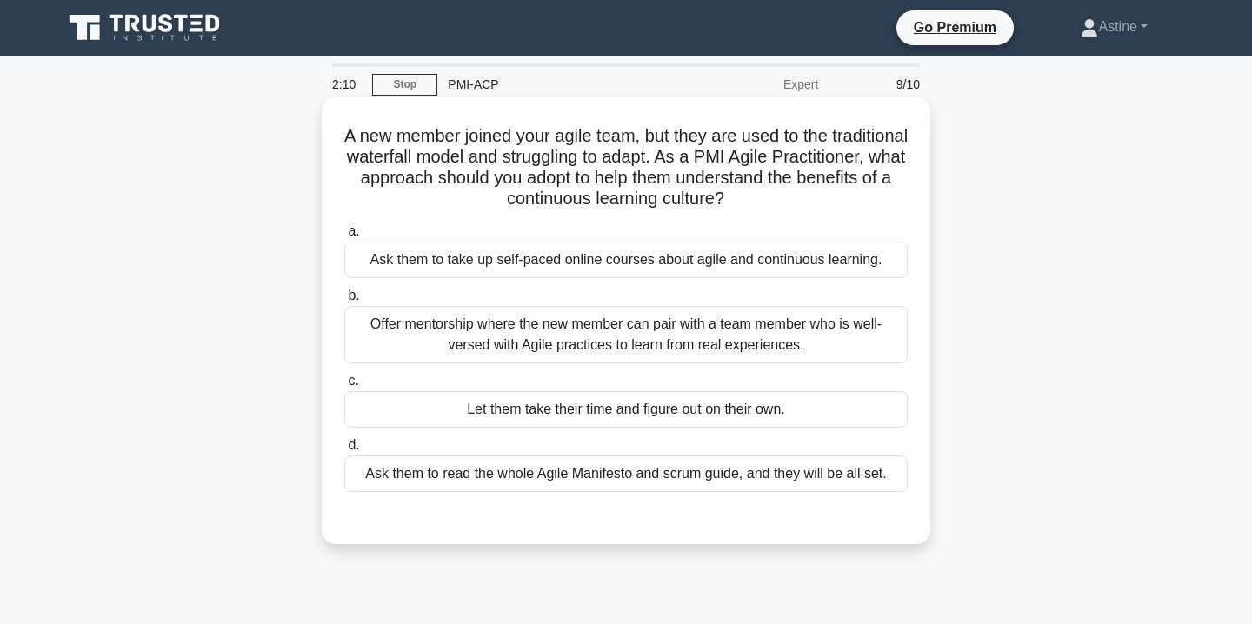
click at [560, 335] on div "Offer mentorship where the new member can pair with a team member who is well-v…" at bounding box center [625, 334] width 563 height 57
click at [344, 302] on input "b. Offer mentorship where the new member can pair with a team member who is wel…" at bounding box center [344, 295] width 0 height 11
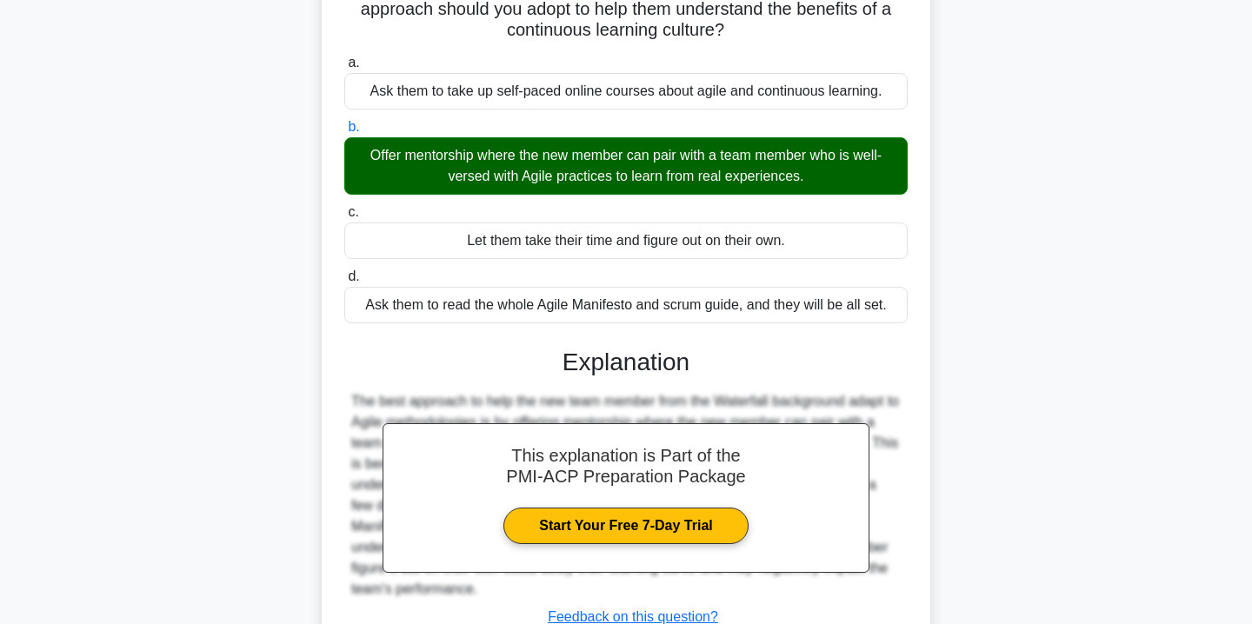
scroll to position [315, 0]
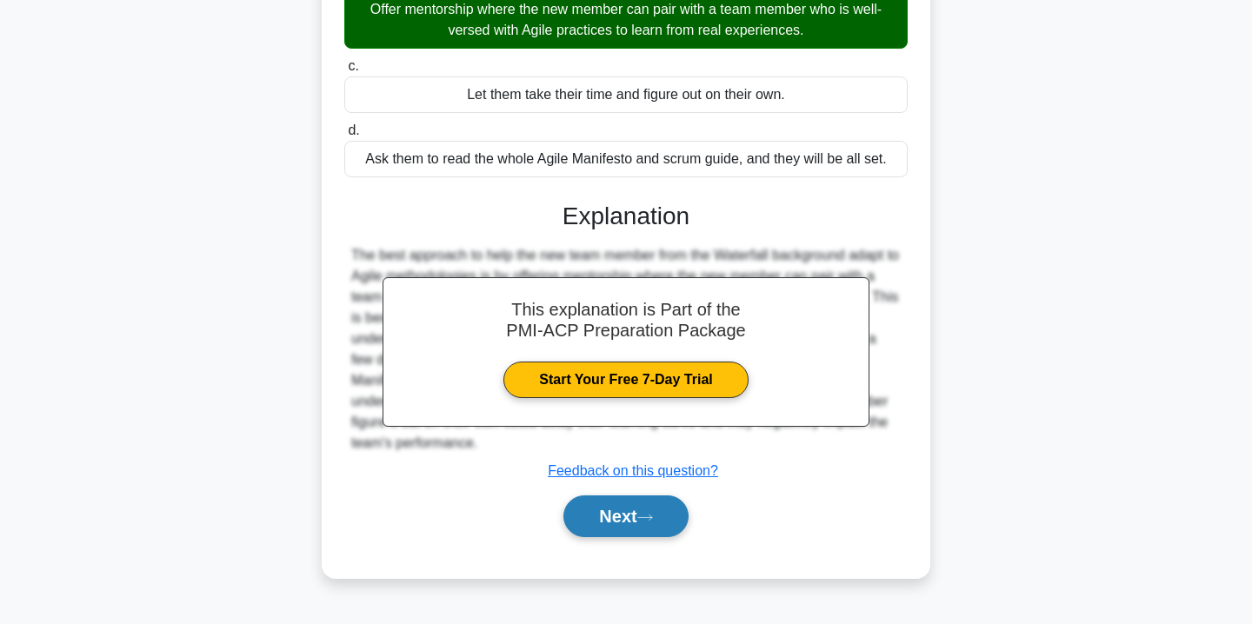
click at [624, 513] on button "Next" at bounding box center [625, 516] width 124 height 42
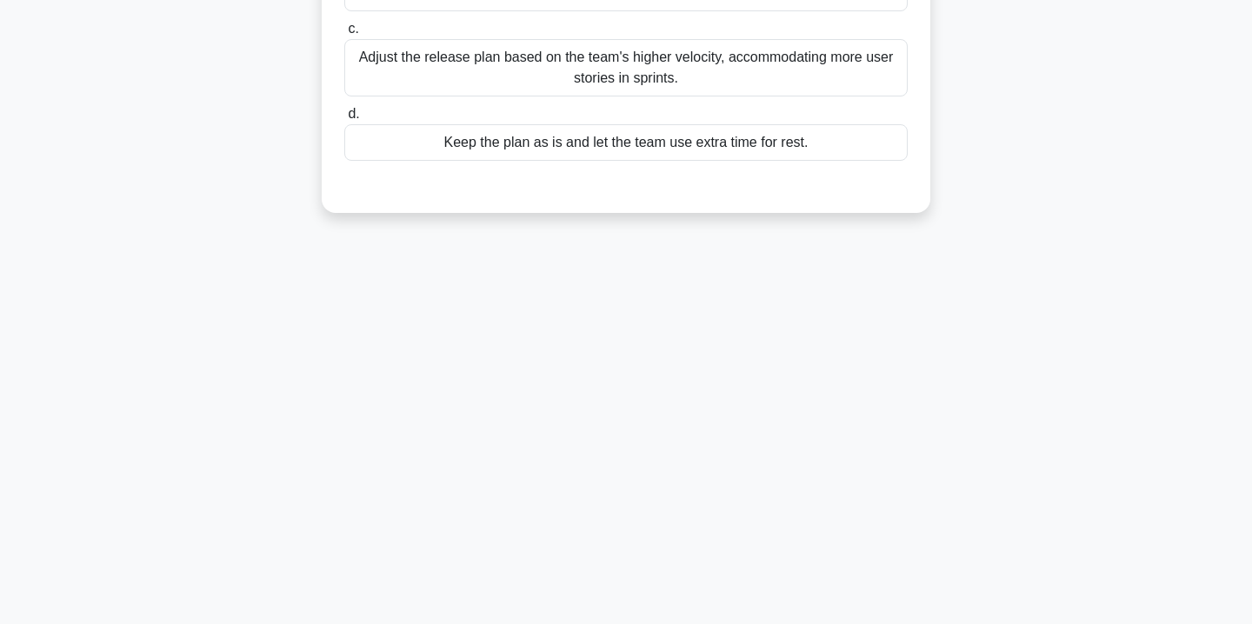
scroll to position [0, 0]
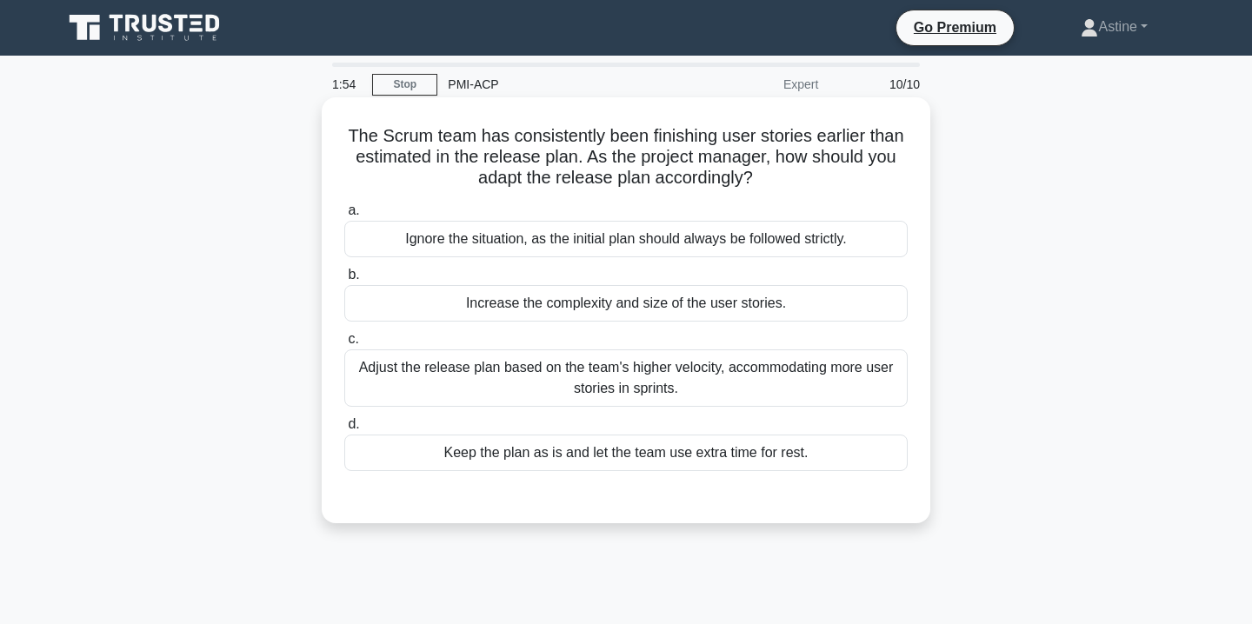
click at [536, 383] on div "Adjust the release plan based on the team's higher velocity, accommodating more…" at bounding box center [625, 377] width 563 height 57
click at [344, 345] on input "c. Adjust the release plan based on the team's higher velocity, accommodating m…" at bounding box center [344, 339] width 0 height 11
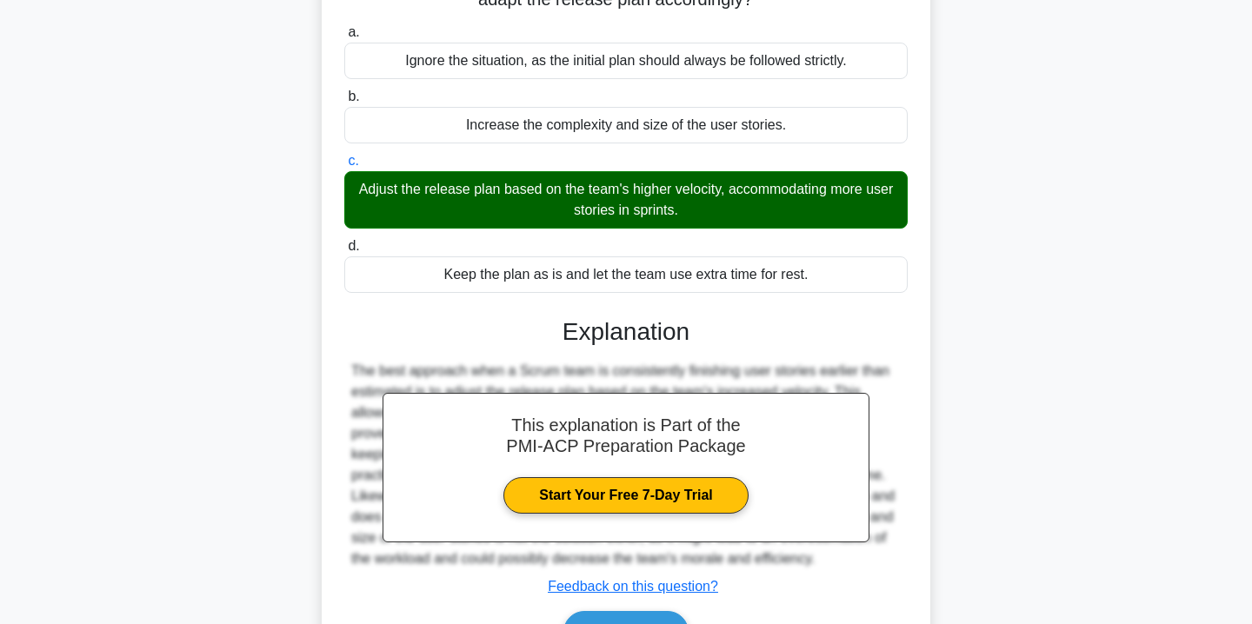
scroll to position [315, 0]
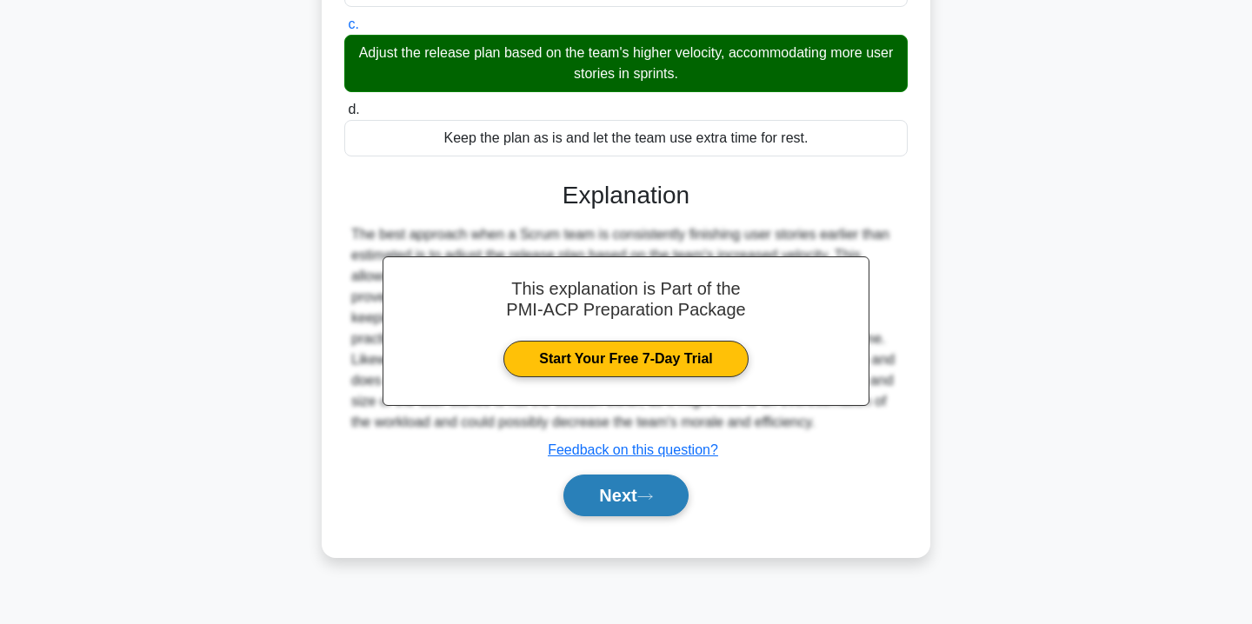
click at [618, 511] on button "Next" at bounding box center [625, 496] width 124 height 42
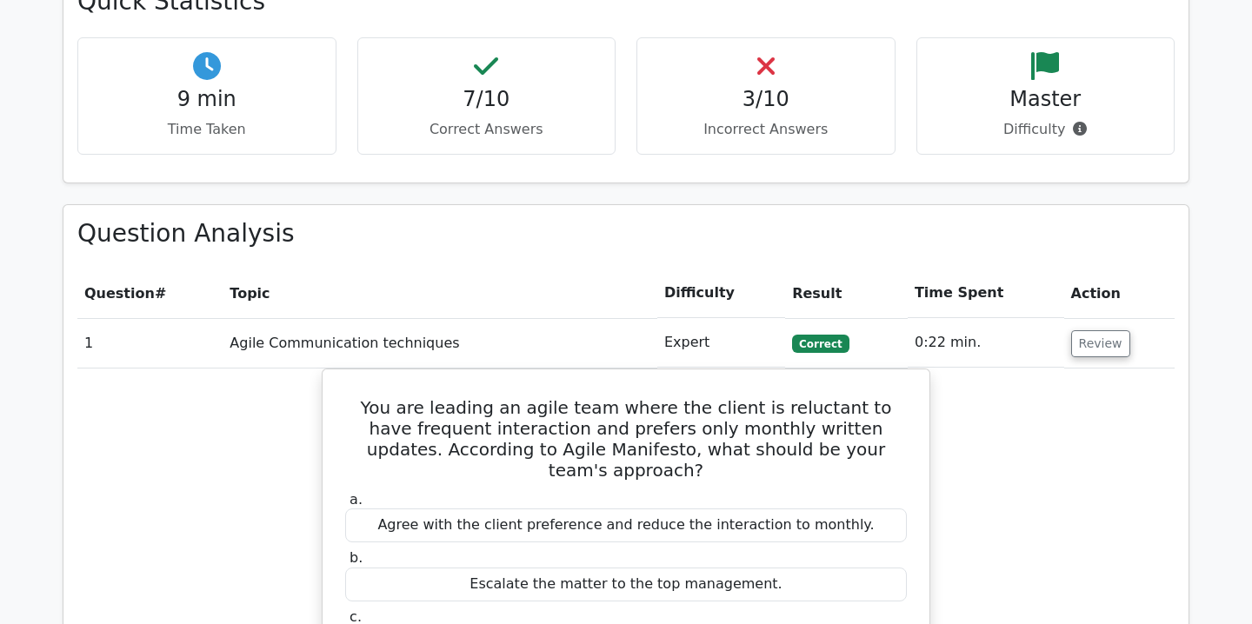
scroll to position [511, 0]
